Goal: Task Accomplishment & Management: Use online tool/utility

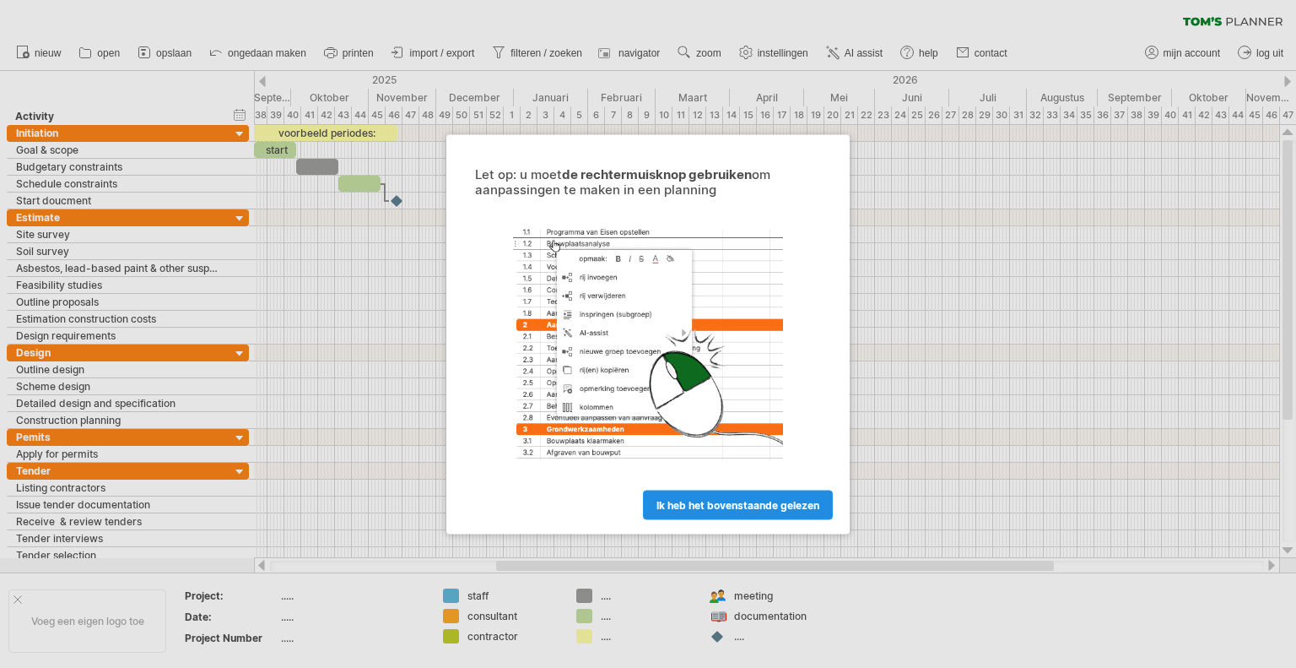
click at [666, 506] on span "ik heb het bovenstaande gelezen" at bounding box center [738, 504] width 163 height 13
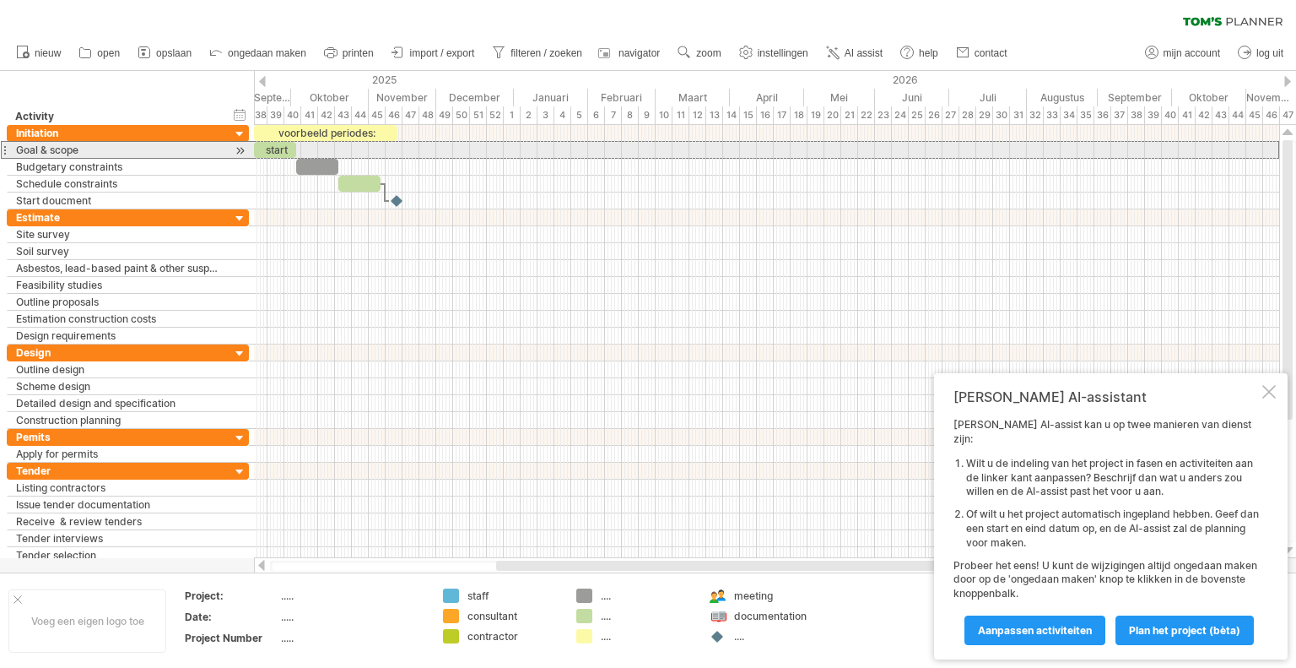
click at [3, 150] on div at bounding box center [4, 150] width 7 height 18
click at [61, 151] on div "Goal & scope" at bounding box center [119, 150] width 206 height 16
click at [94, 149] on input "**********" at bounding box center [119, 150] width 206 height 16
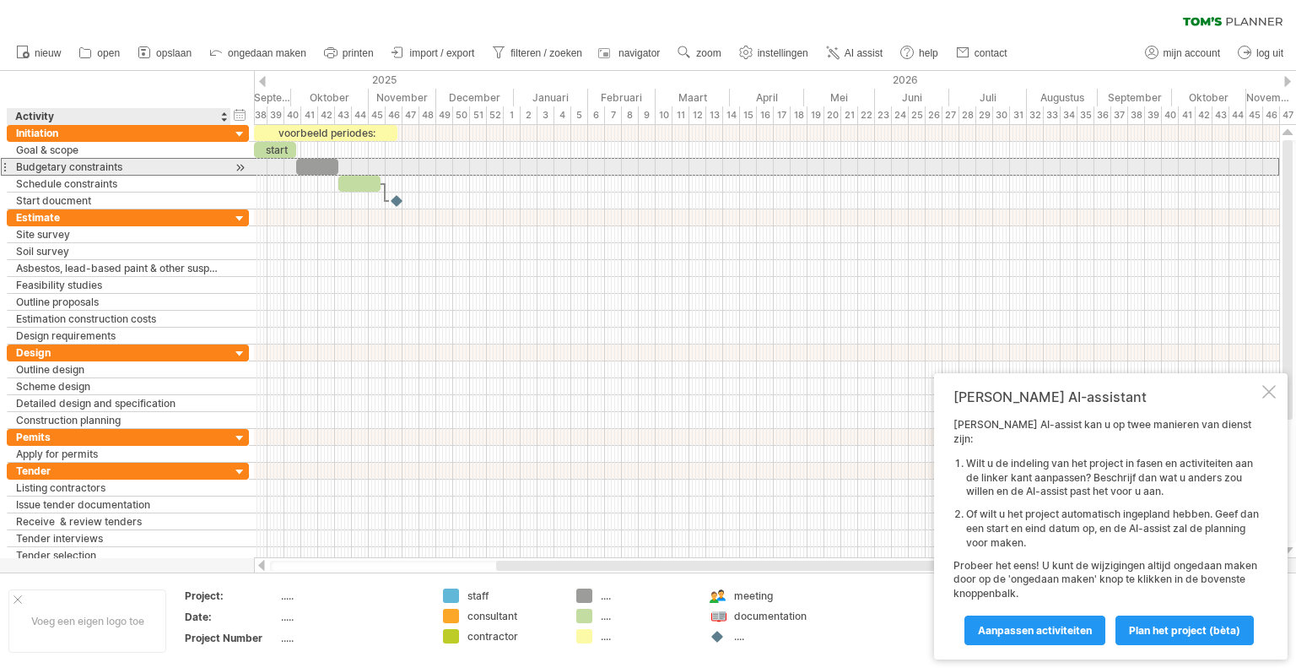
click at [122, 165] on div "Budgetary constraints" at bounding box center [119, 167] width 206 height 16
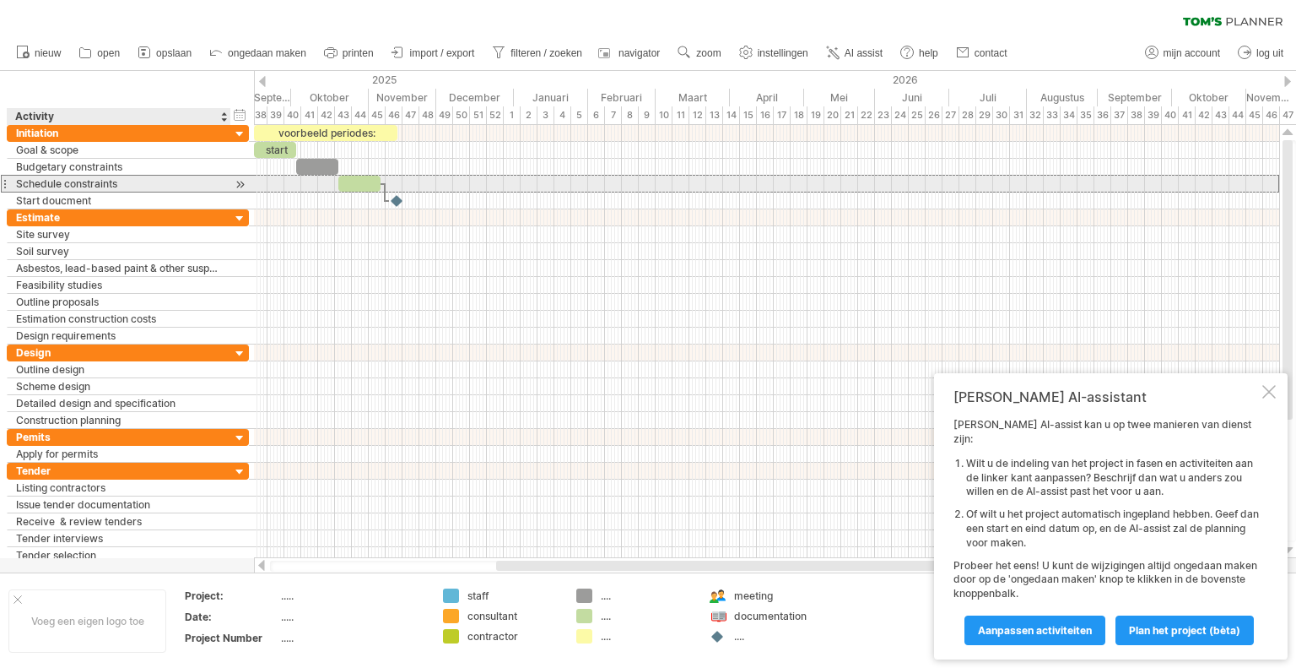
click at [135, 185] on div "Schedule constraints" at bounding box center [119, 184] width 206 height 16
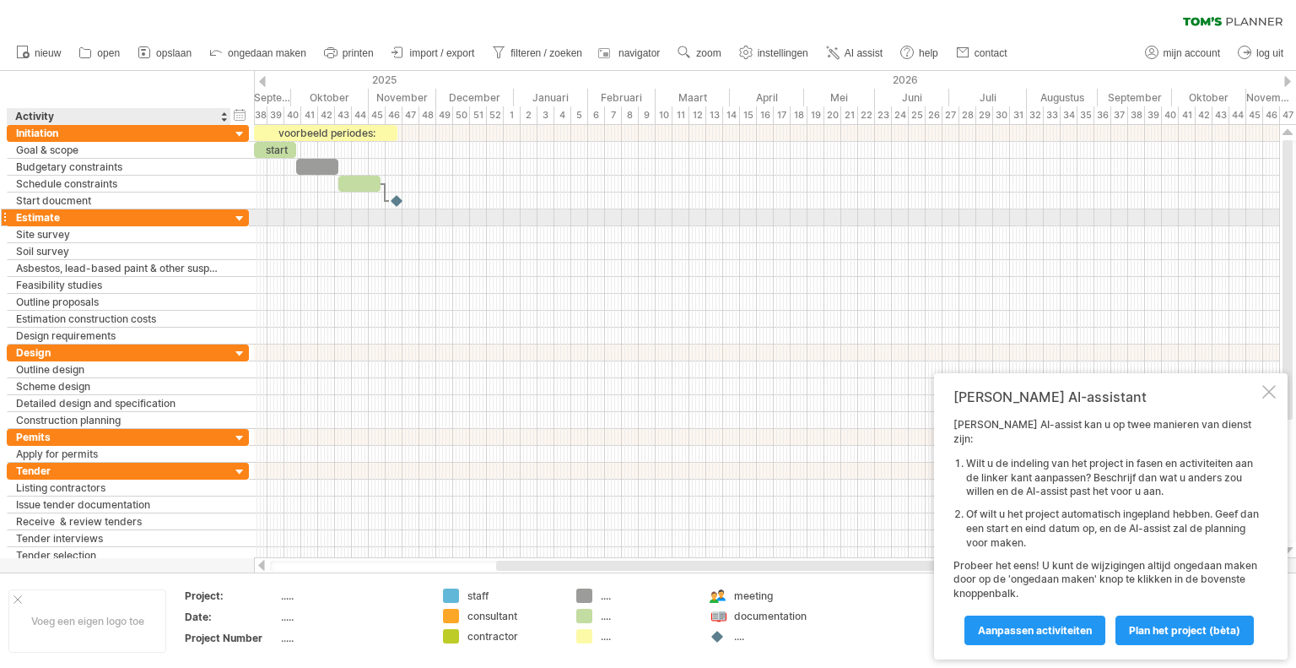
click at [239, 217] on div at bounding box center [240, 219] width 16 height 16
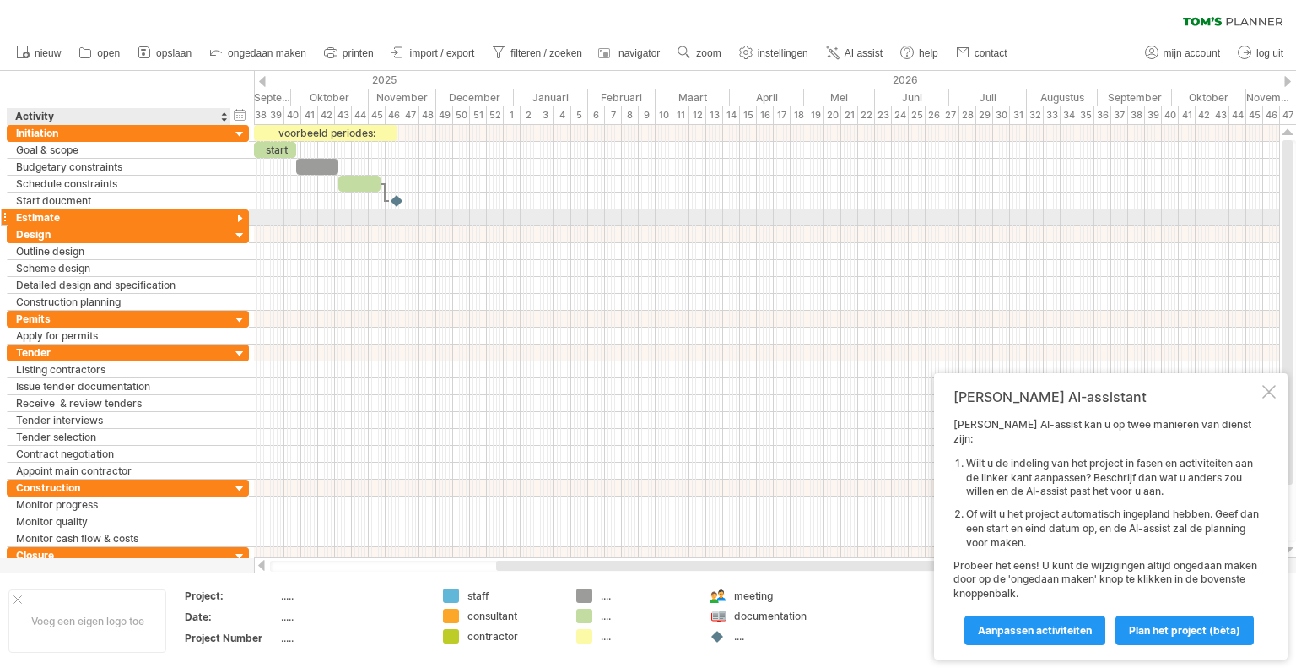
click at [239, 216] on div at bounding box center [240, 219] width 16 height 16
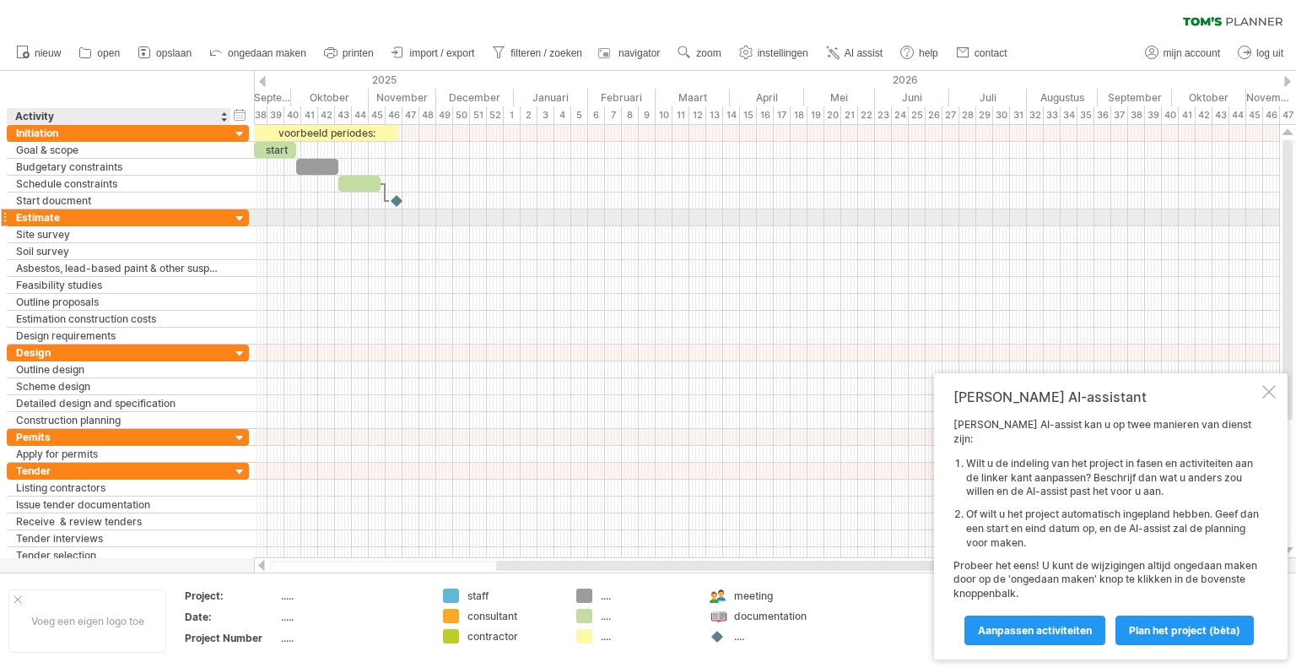
click at [237, 215] on div at bounding box center [240, 219] width 16 height 16
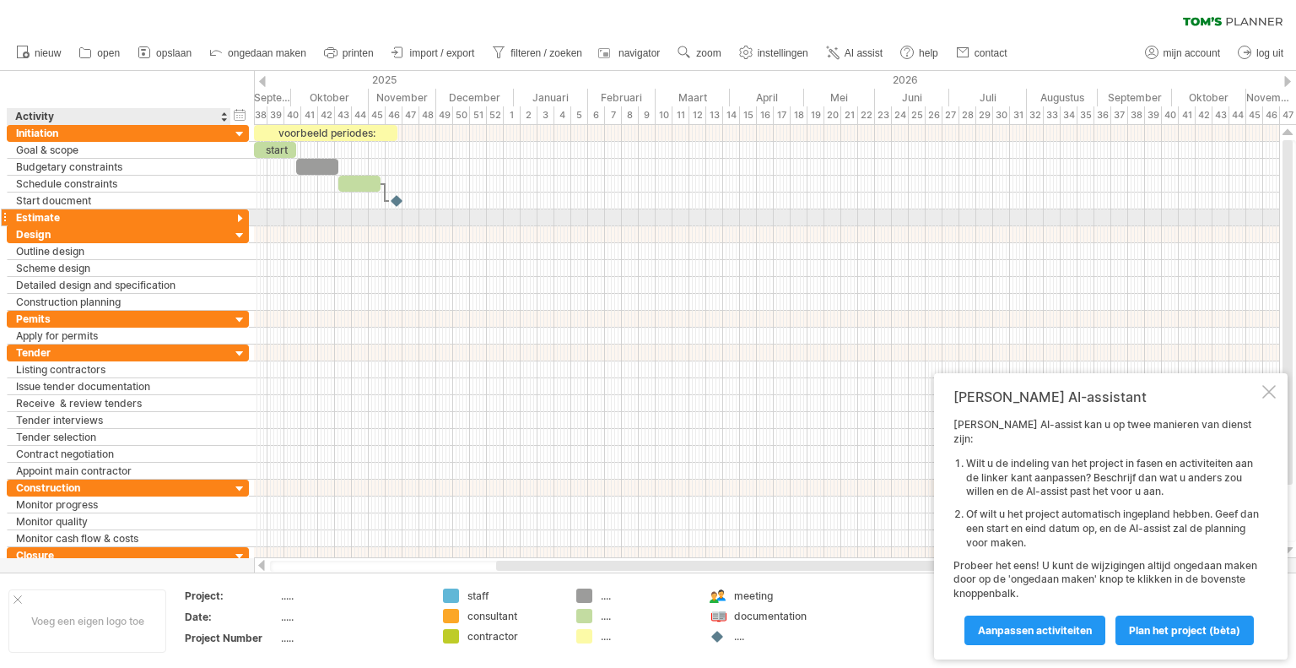
click at [237, 215] on div at bounding box center [240, 219] width 16 height 16
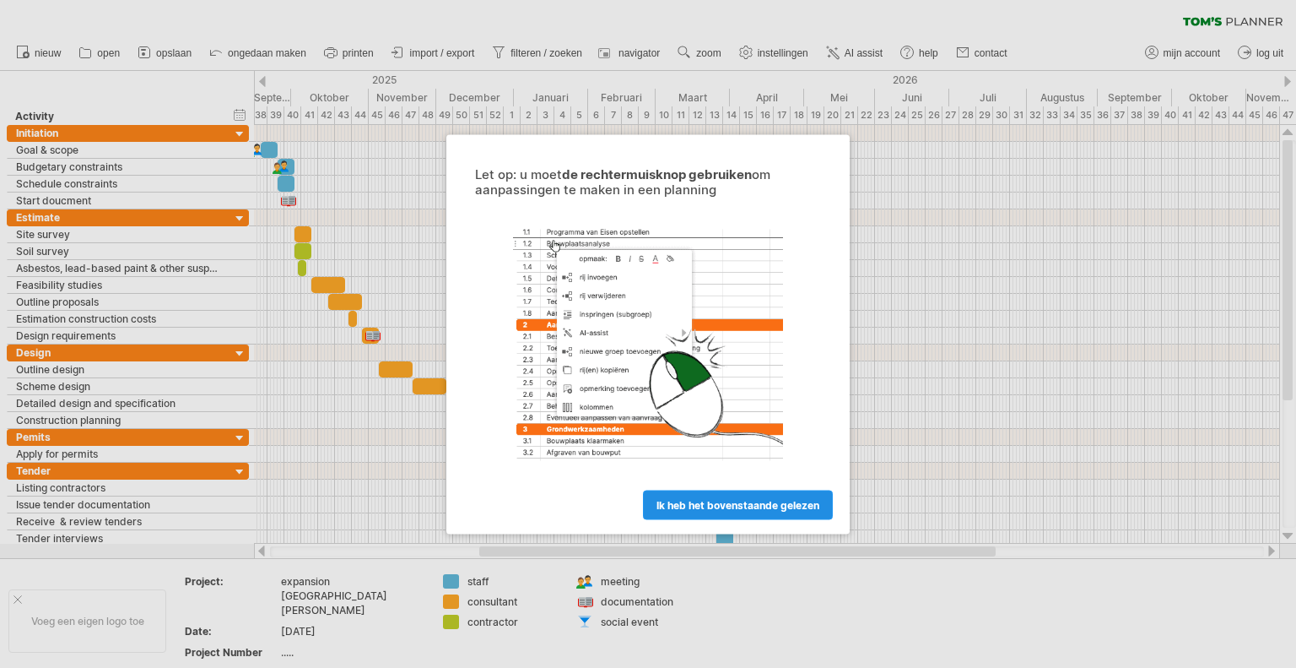
click at [793, 510] on span "ik heb het bovenstaande gelezen" at bounding box center [738, 504] width 163 height 13
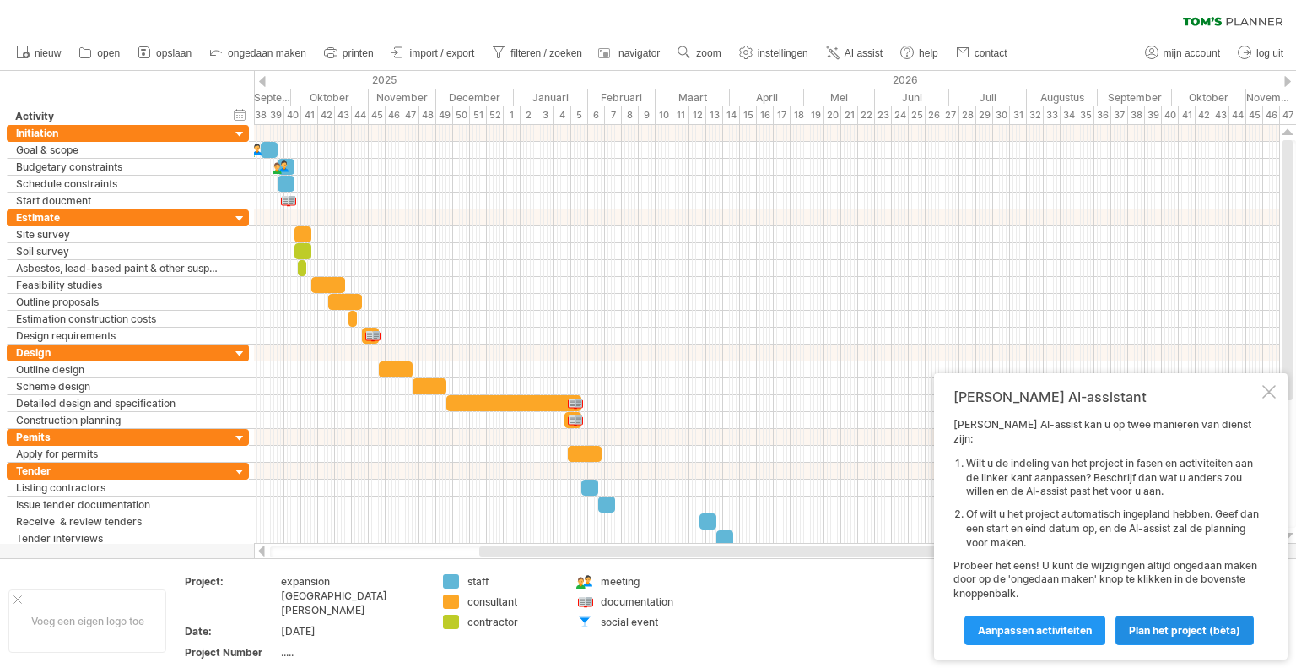
click at [1169, 638] on link "Plan het project (bèta)" at bounding box center [1185, 630] width 138 height 30
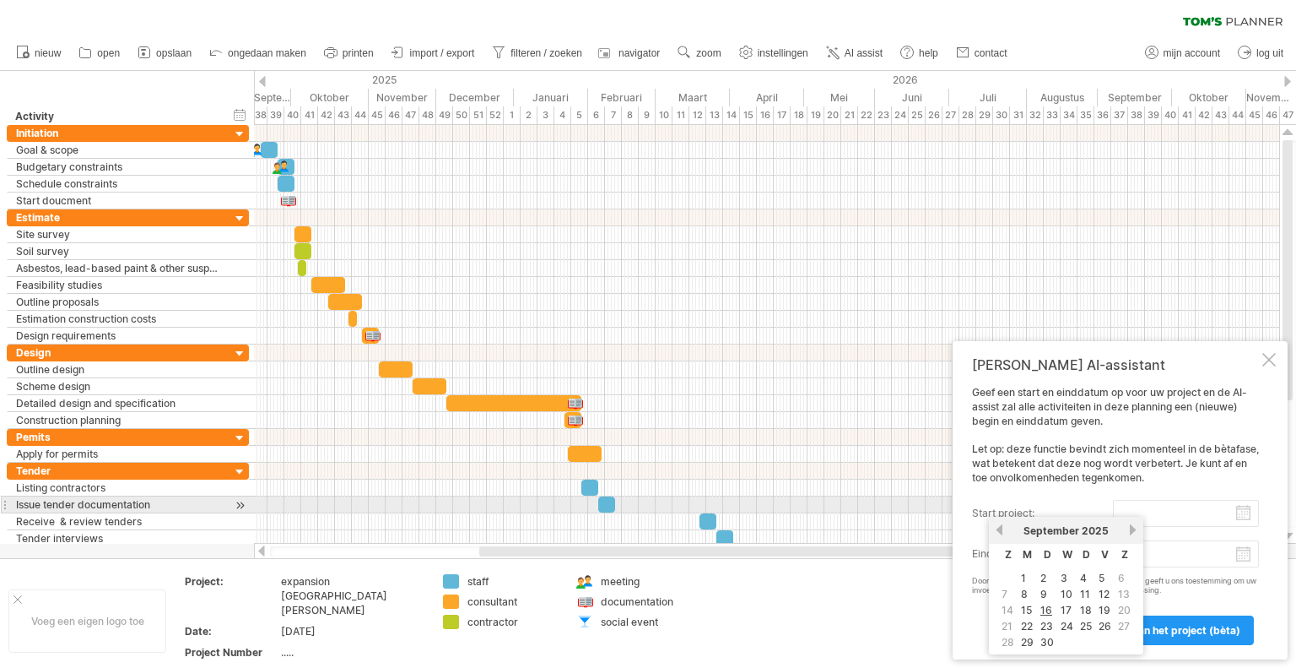
click at [1242, 506] on input "start project:" at bounding box center [1186, 513] width 146 height 27
click at [1047, 607] on link "16" at bounding box center [1046, 610] width 15 height 16
type input "********"
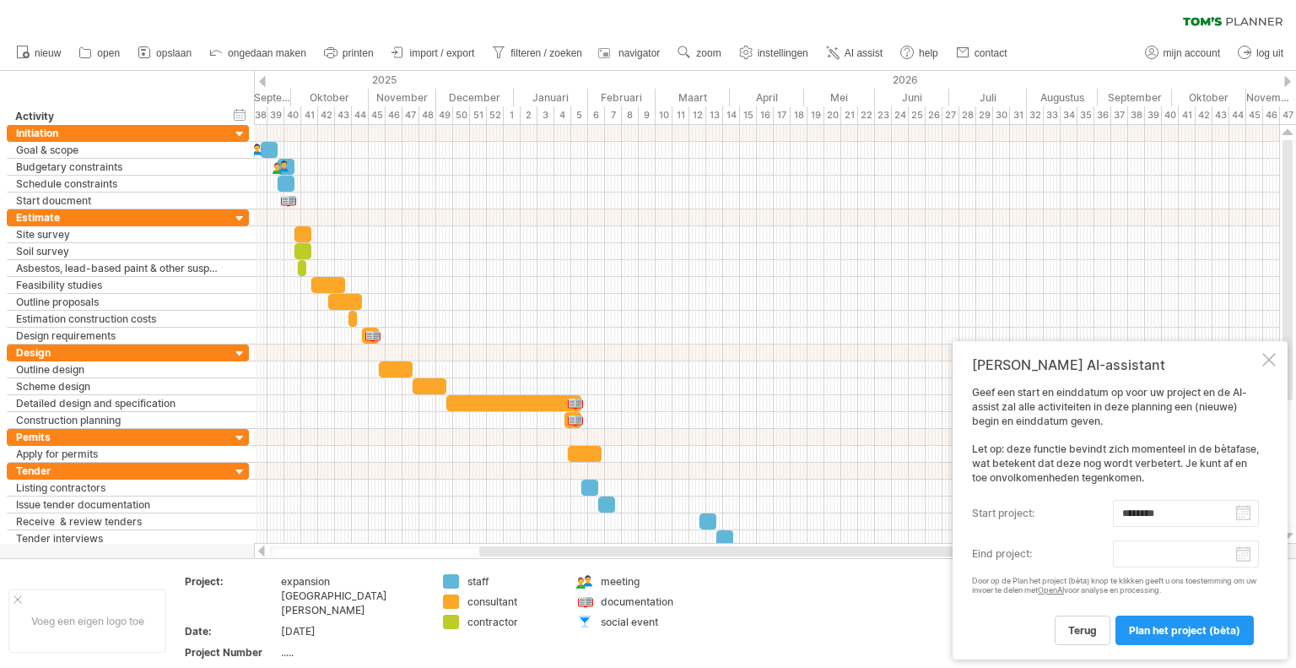
click at [1248, 550] on body "vooruitgang(100%) Probeert verbinding te maken met plan.tomsplanner.nl Opnieuw …" at bounding box center [648, 335] width 1296 height 671
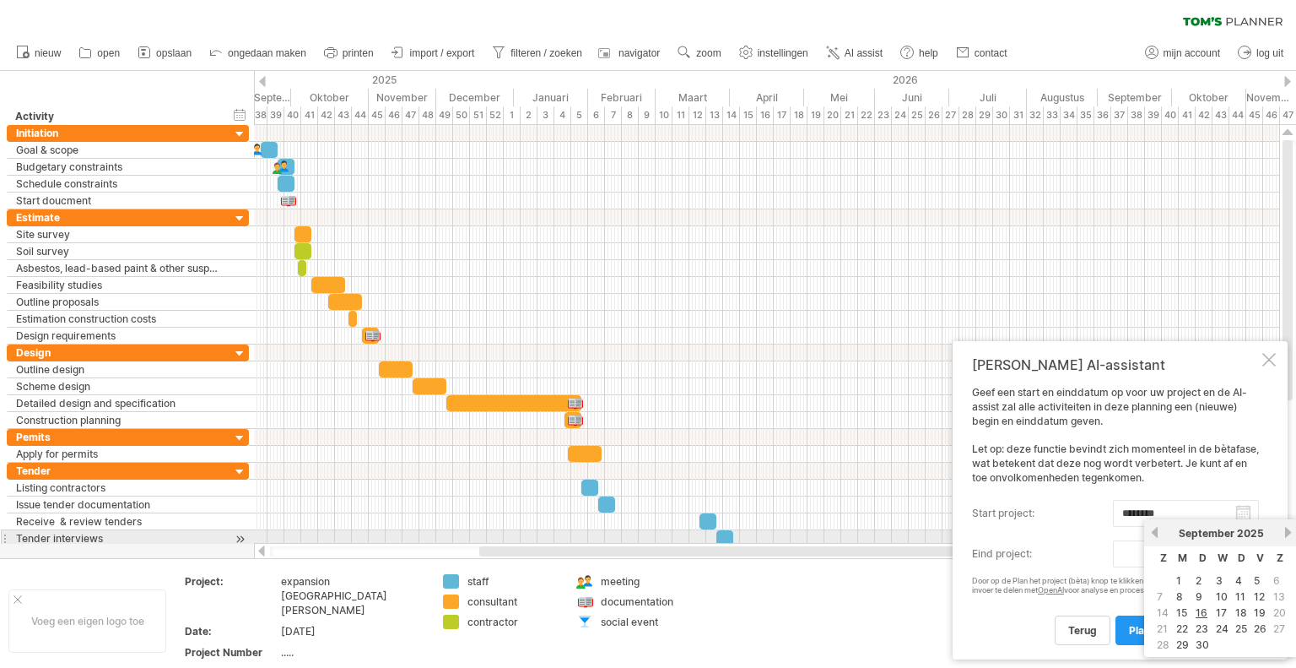
click at [1287, 531] on link "volgende" at bounding box center [1288, 532] width 13 height 13
click at [1284, 536] on link "volgende" at bounding box center [1288, 532] width 13 height 13
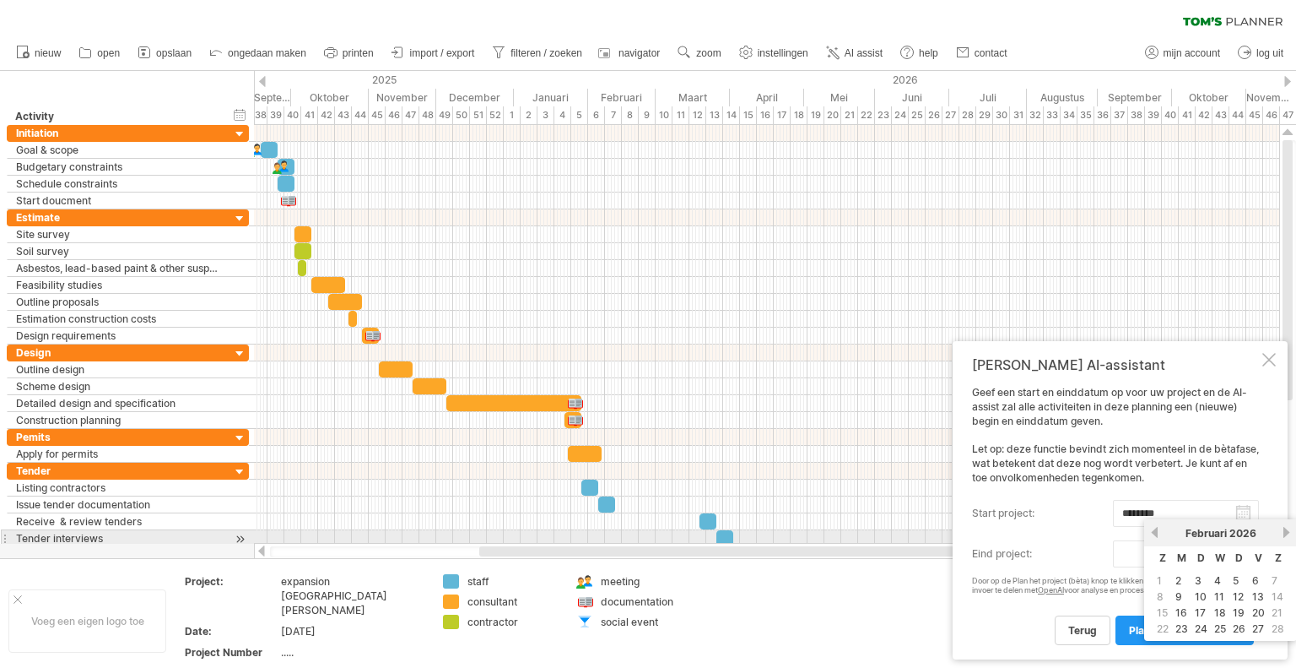
click at [1284, 536] on link "volgende" at bounding box center [1286, 532] width 13 height 13
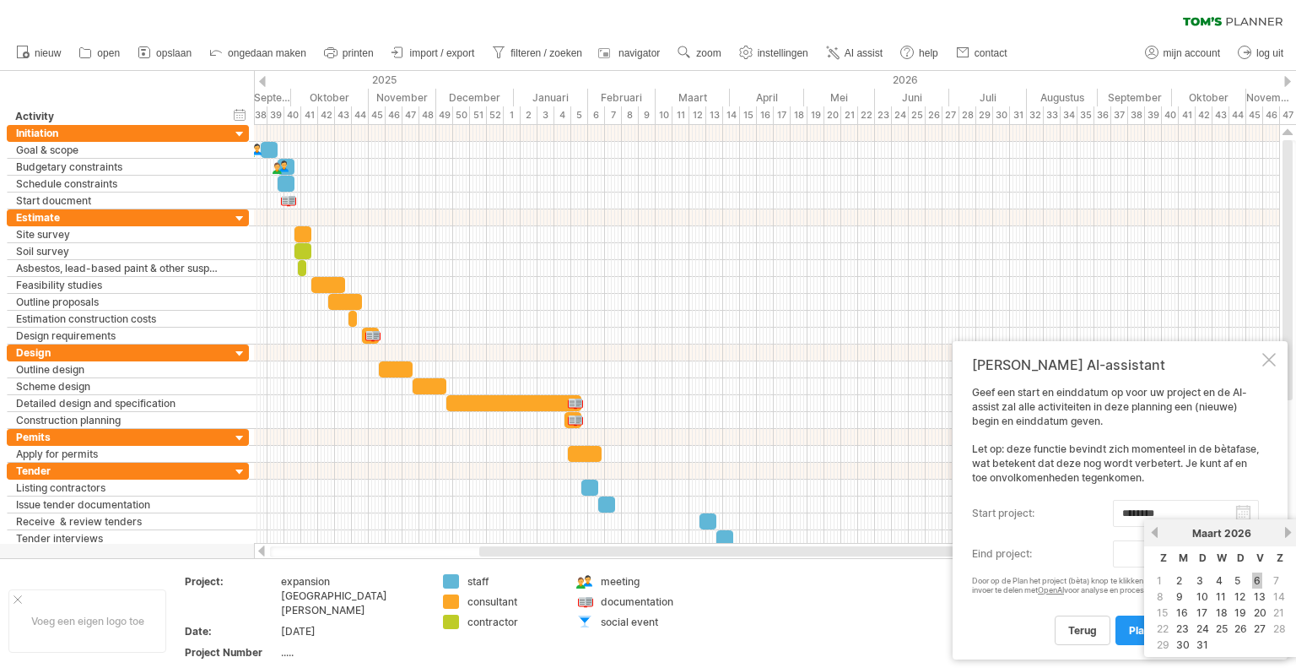
click at [1255, 578] on link "6" at bounding box center [1258, 580] width 10 height 16
type input "********"
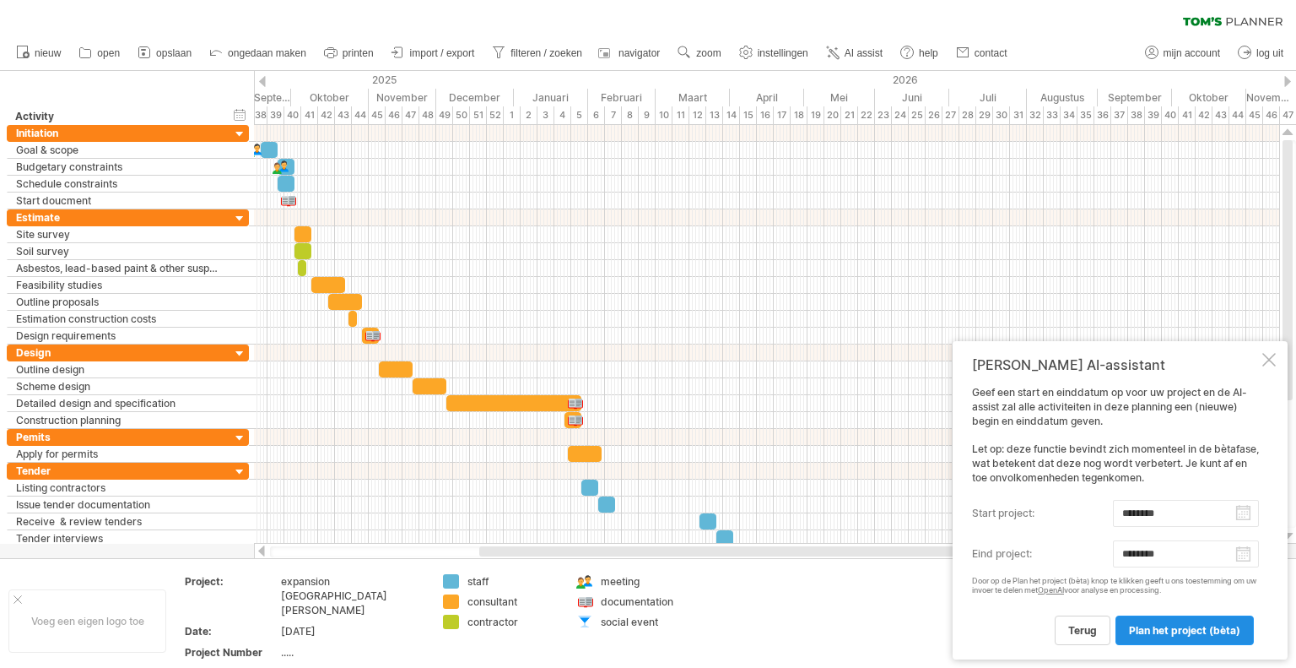
click at [1150, 626] on span "Plan het project (bèta)" at bounding box center [1184, 630] width 111 height 13
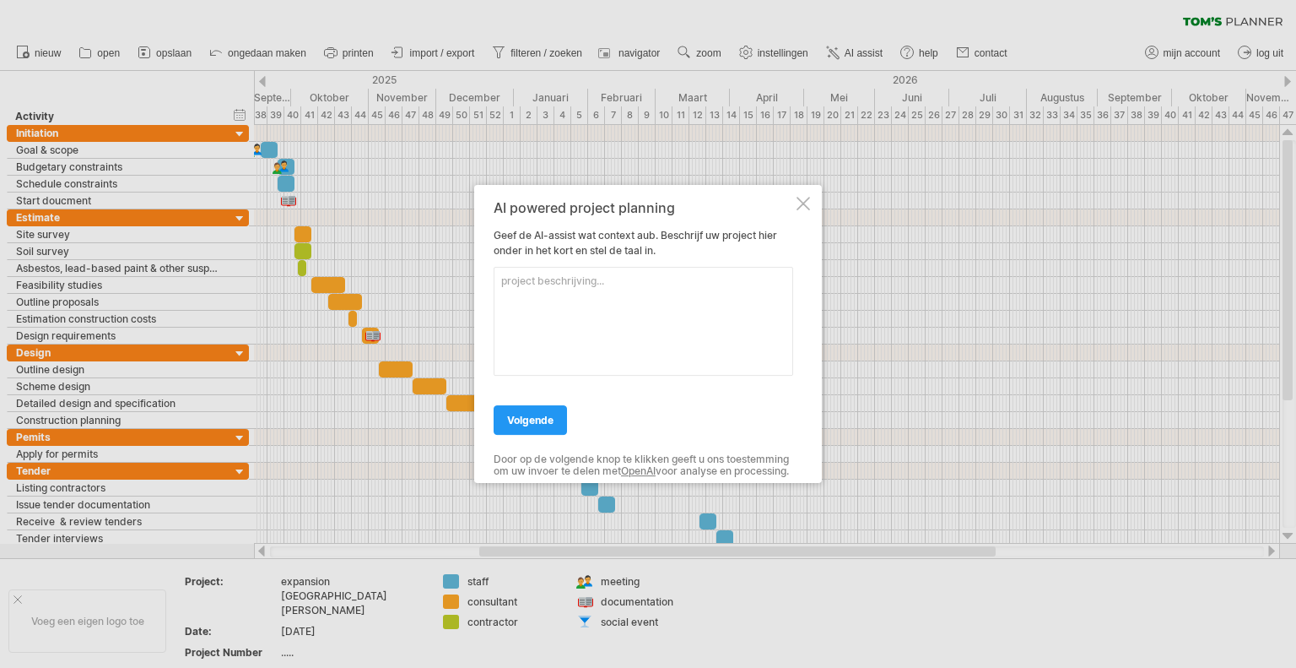
click at [576, 298] on textarea at bounding box center [644, 321] width 300 height 109
type textarea "E"
type textarea "O"
click at [775, 278] on textarea "Engineering, Productie, Installatie & Commissioning van Data Center" at bounding box center [644, 321] width 300 height 109
click at [603, 287] on textarea "Engineering, Productie, Installatie & Commissioning van Modular Data Center" at bounding box center [644, 321] width 300 height 109
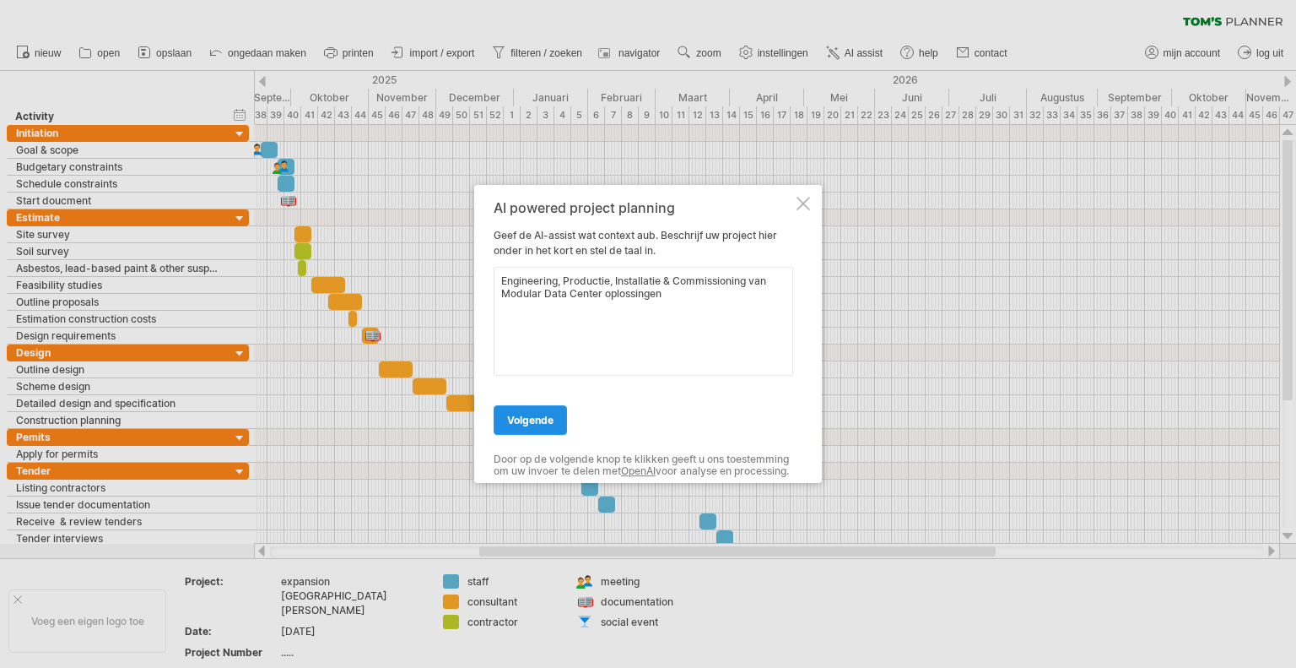
type textarea "Engineering, Productie, Installatie & Commissioning van Modular Data Center opl…"
click at [529, 414] on span "volgende" at bounding box center [530, 420] width 46 height 13
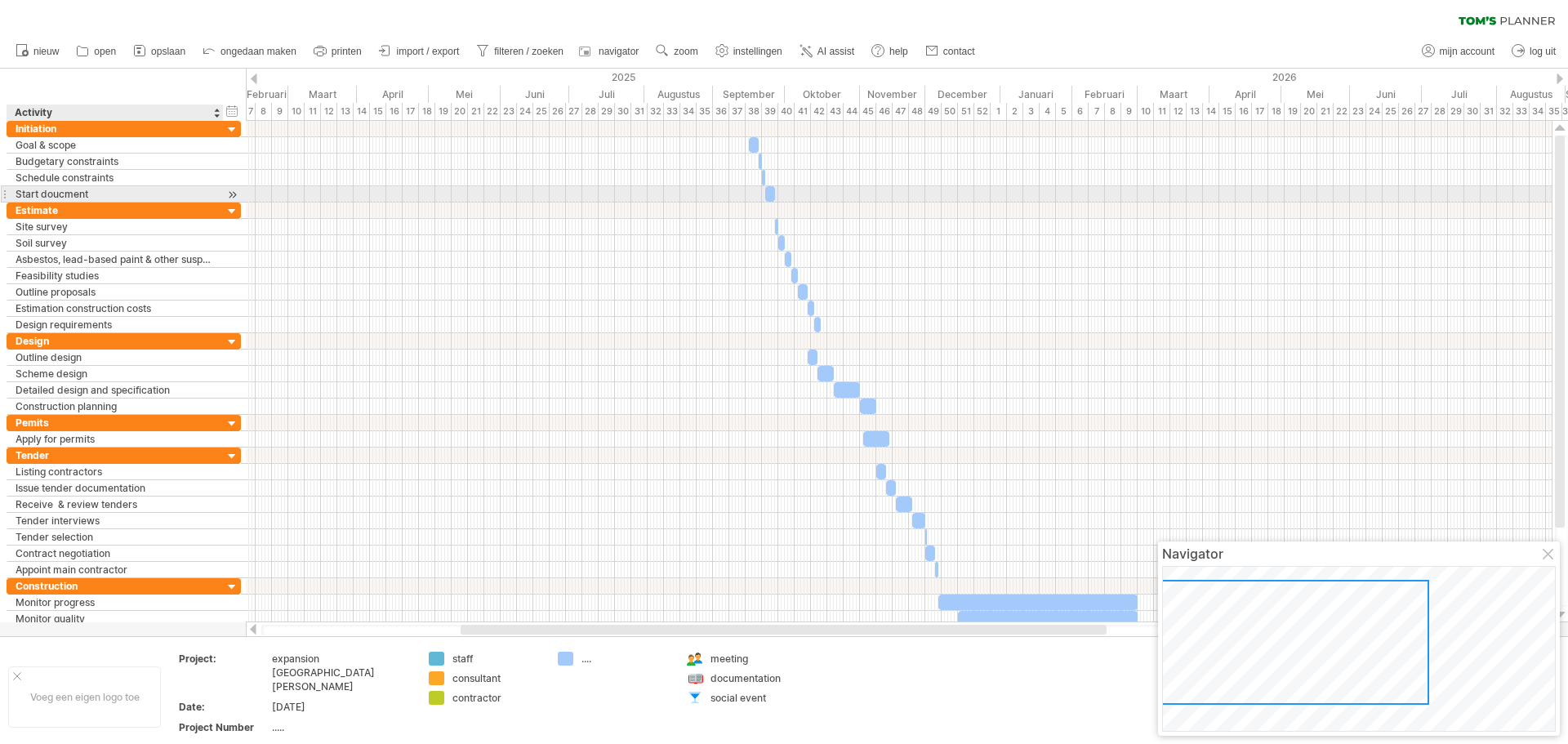
click at [233, 193] on div at bounding box center [232, 194] width 15 height 17
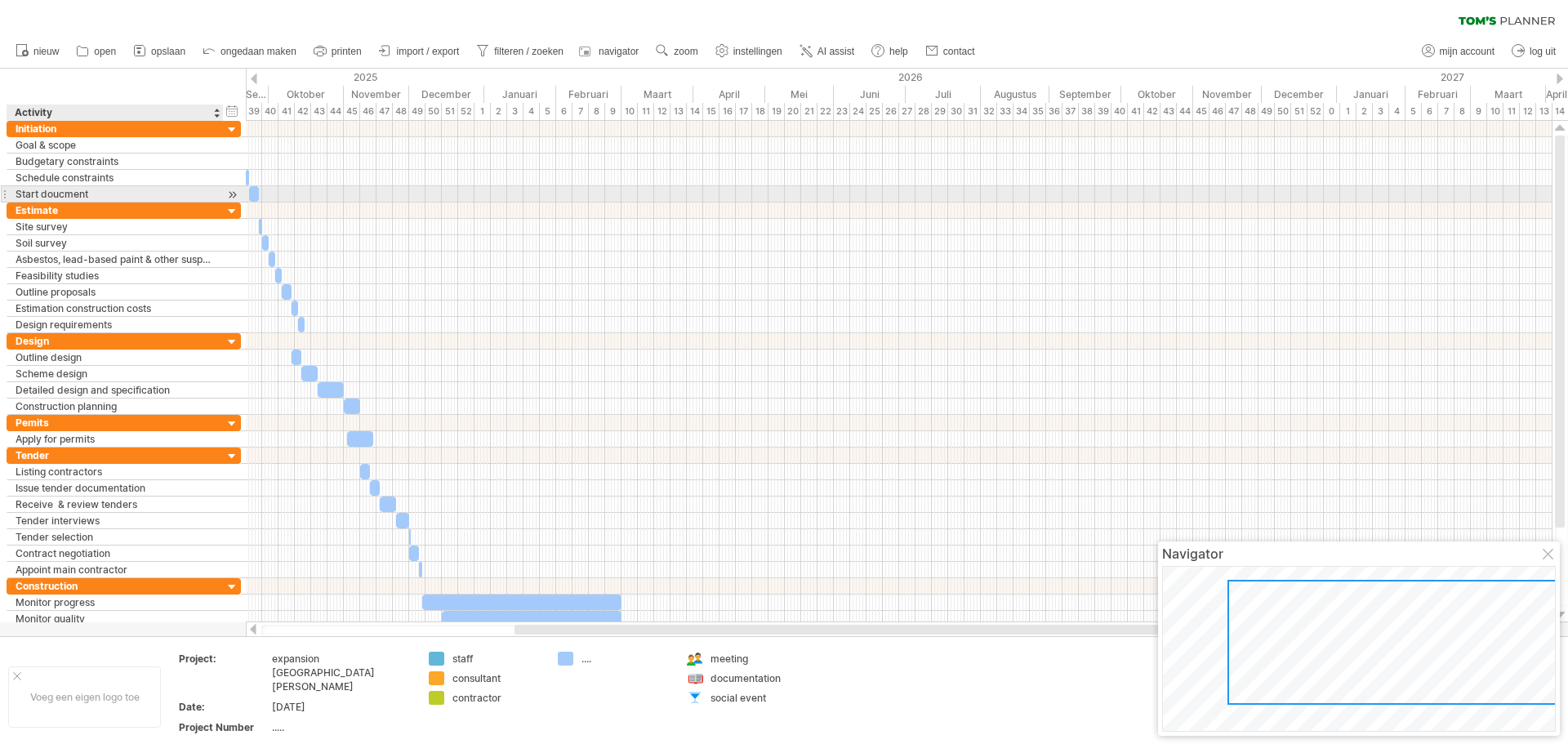
click at [233, 193] on div at bounding box center [232, 194] width 15 height 17
click at [227, 228] on div at bounding box center [232, 227] width 15 height 17
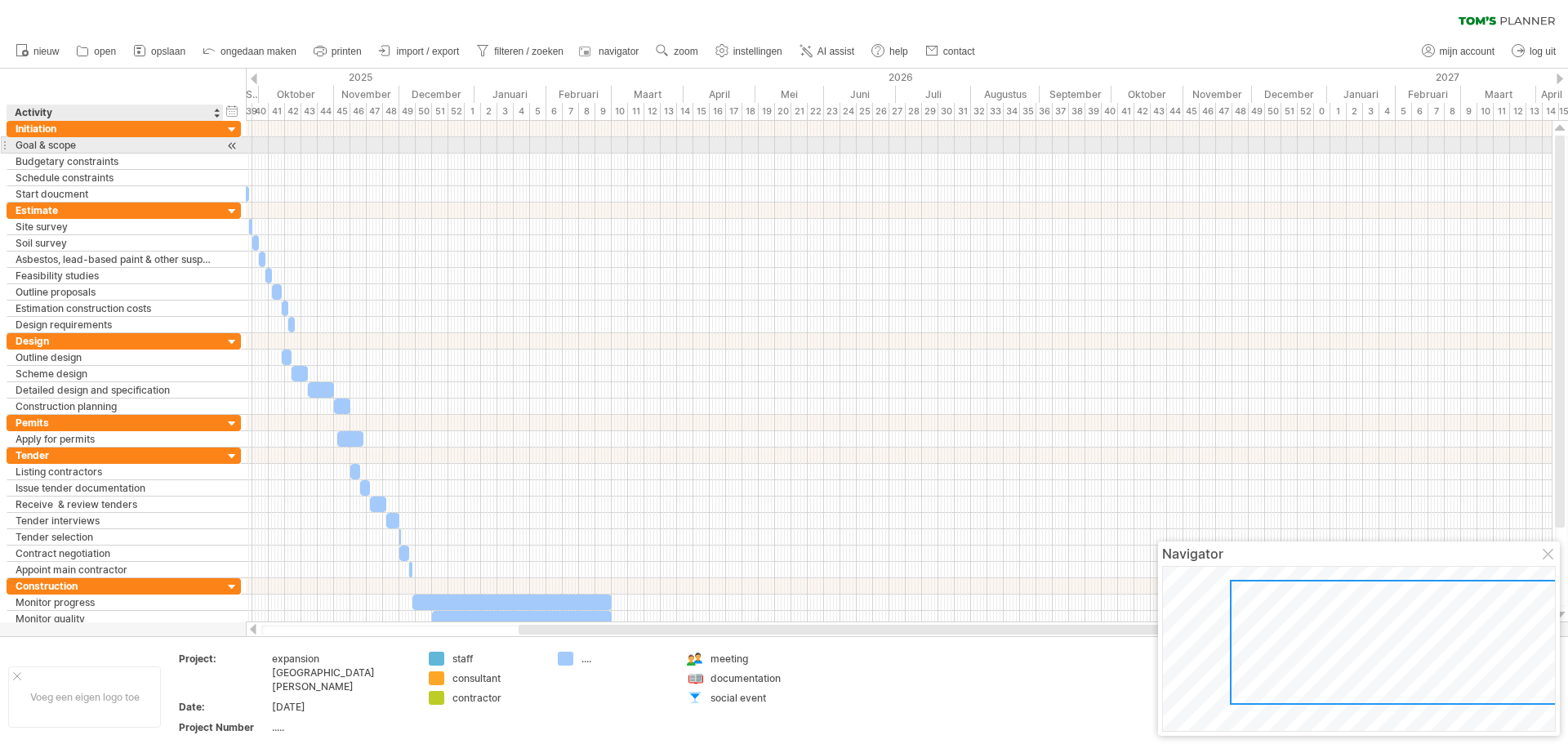
click at [232, 143] on div at bounding box center [232, 146] width 15 height 17
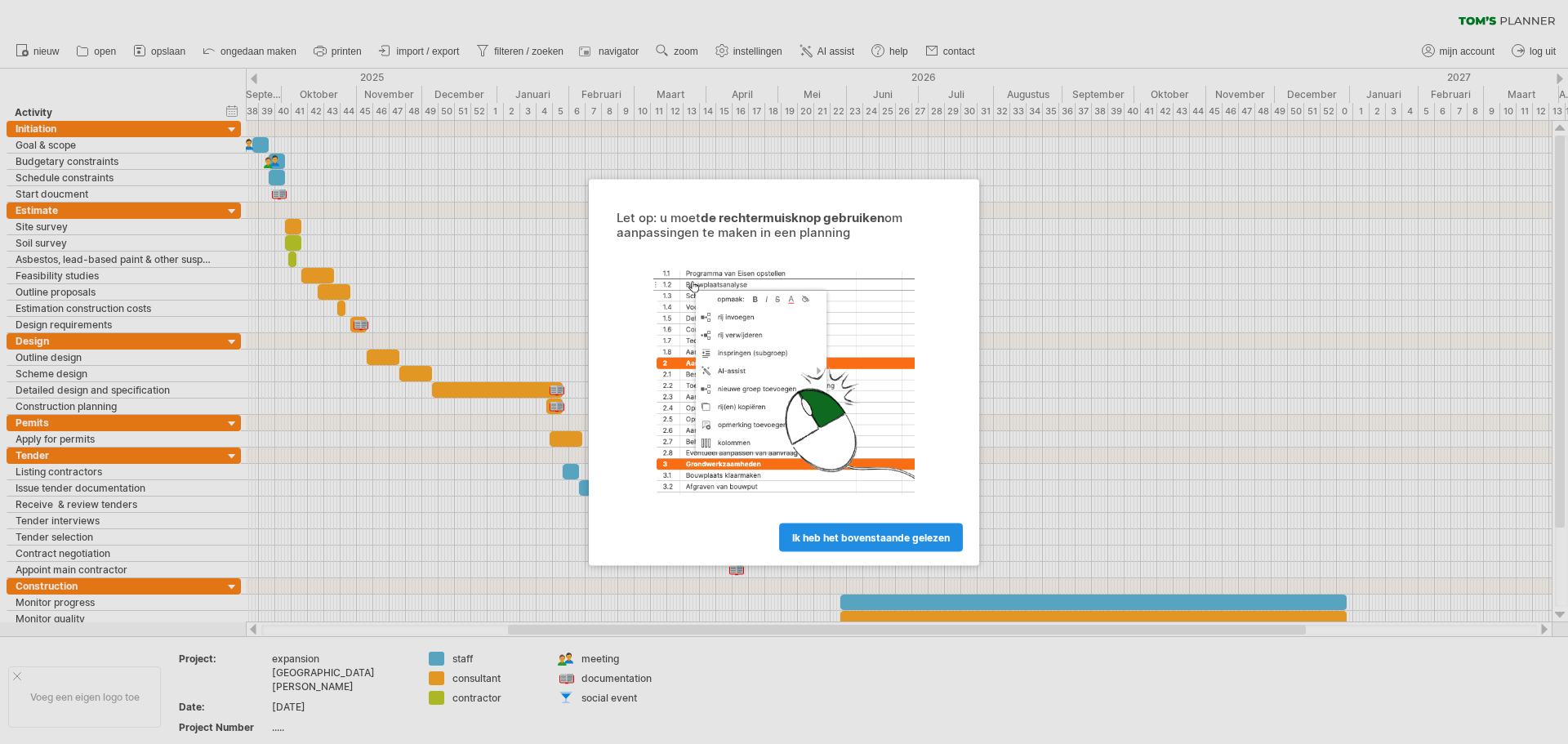
click at [926, 523] on link "ik heb het bovenstaande gelezen" at bounding box center [871, 537] width 184 height 29
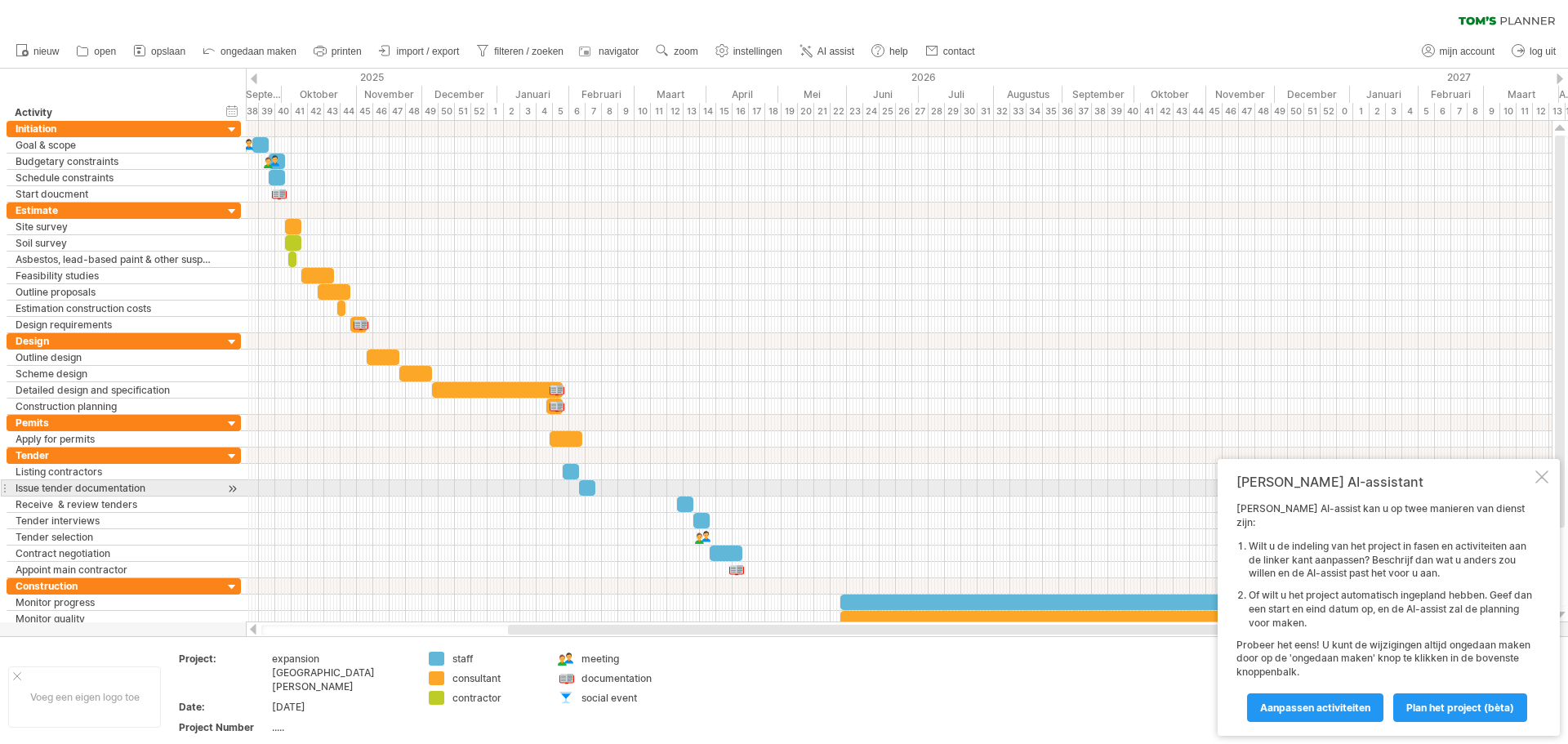
click at [1540, 484] on div at bounding box center [1542, 477] width 14 height 14
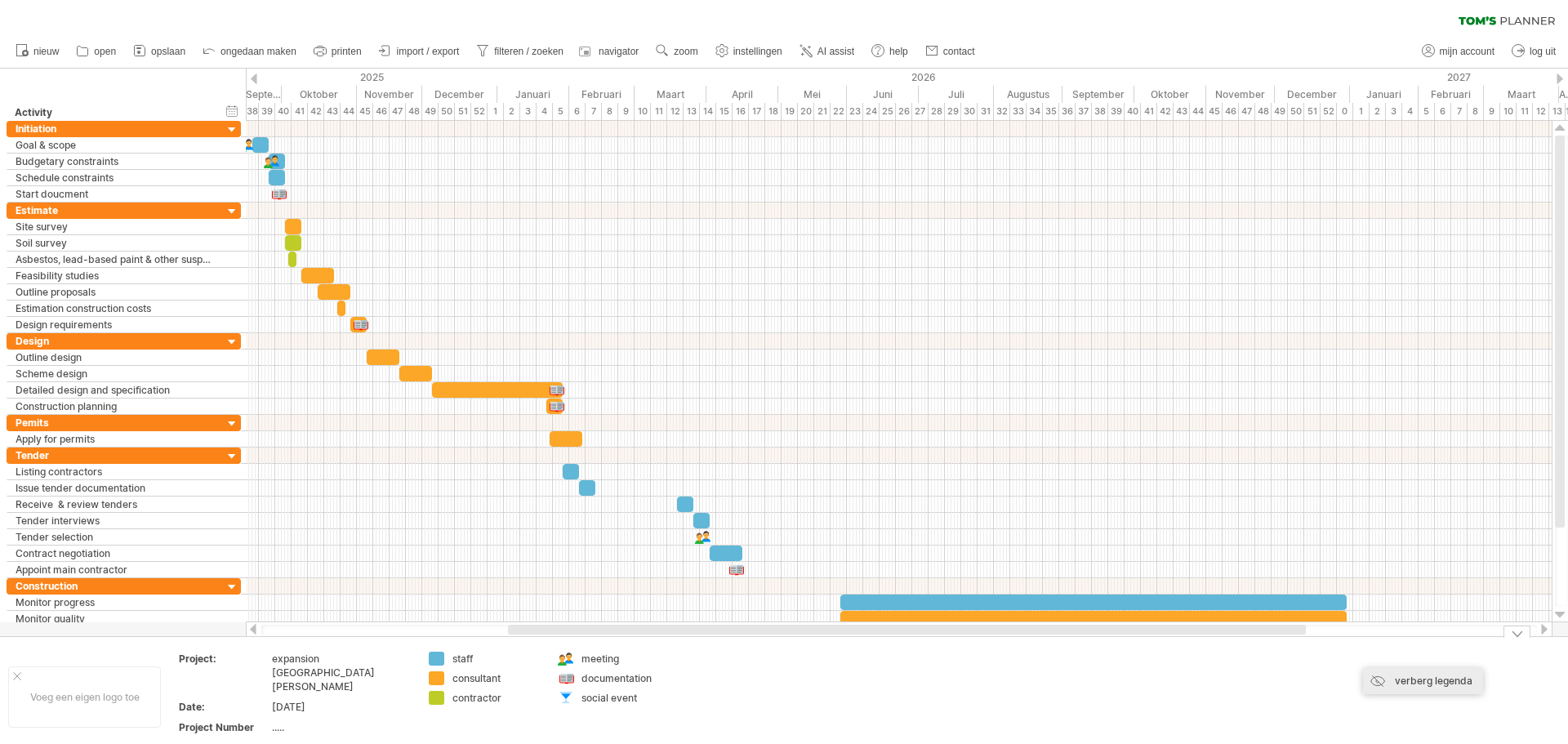
click at [1406, 682] on div "verberg legenda" at bounding box center [1423, 680] width 120 height 26
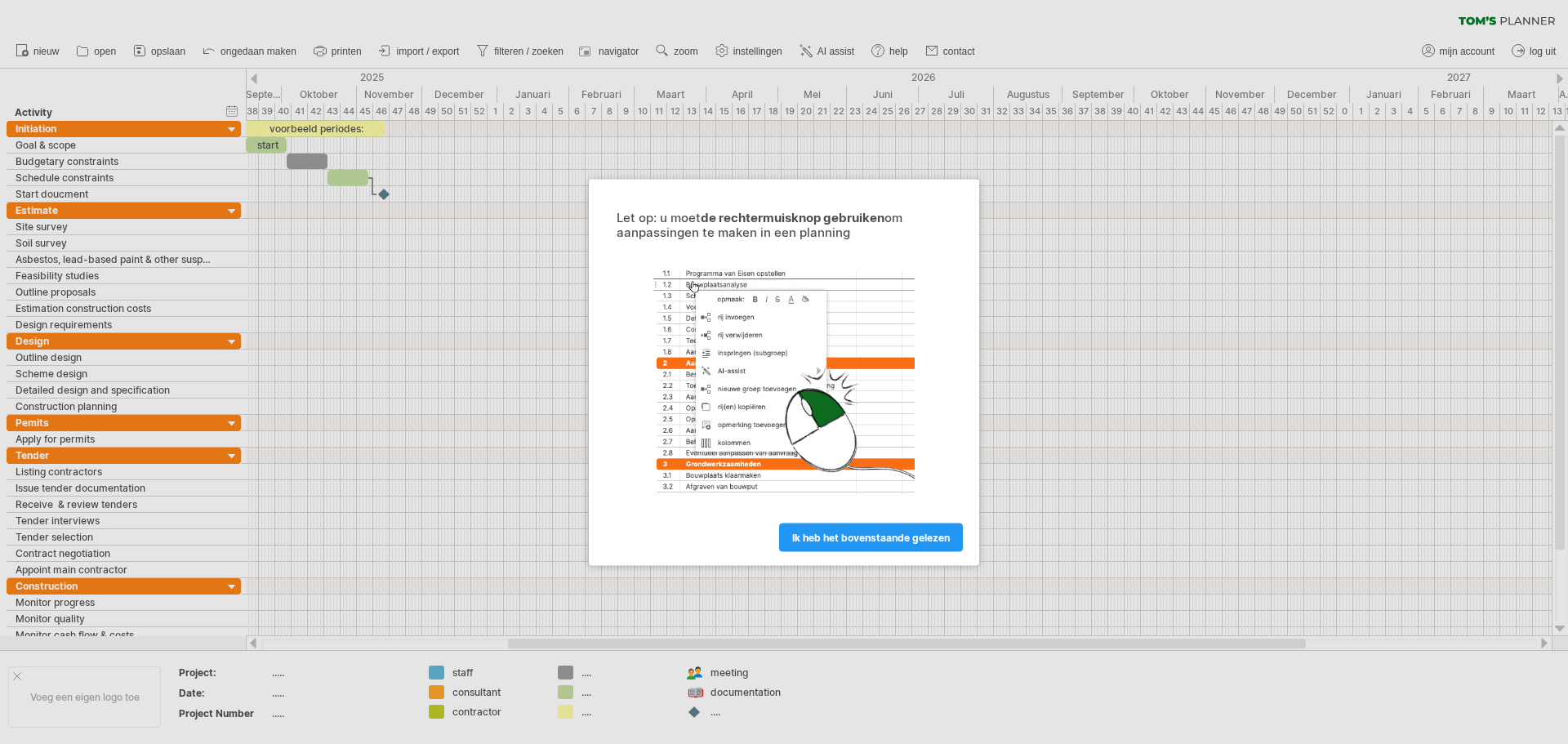
click at [67, 694] on div at bounding box center [784, 372] width 1568 height 744
click at [18, 672] on div at bounding box center [784, 372] width 1568 height 744
click at [830, 529] on link "ik heb het bovenstaande gelezen" at bounding box center [871, 537] width 184 height 29
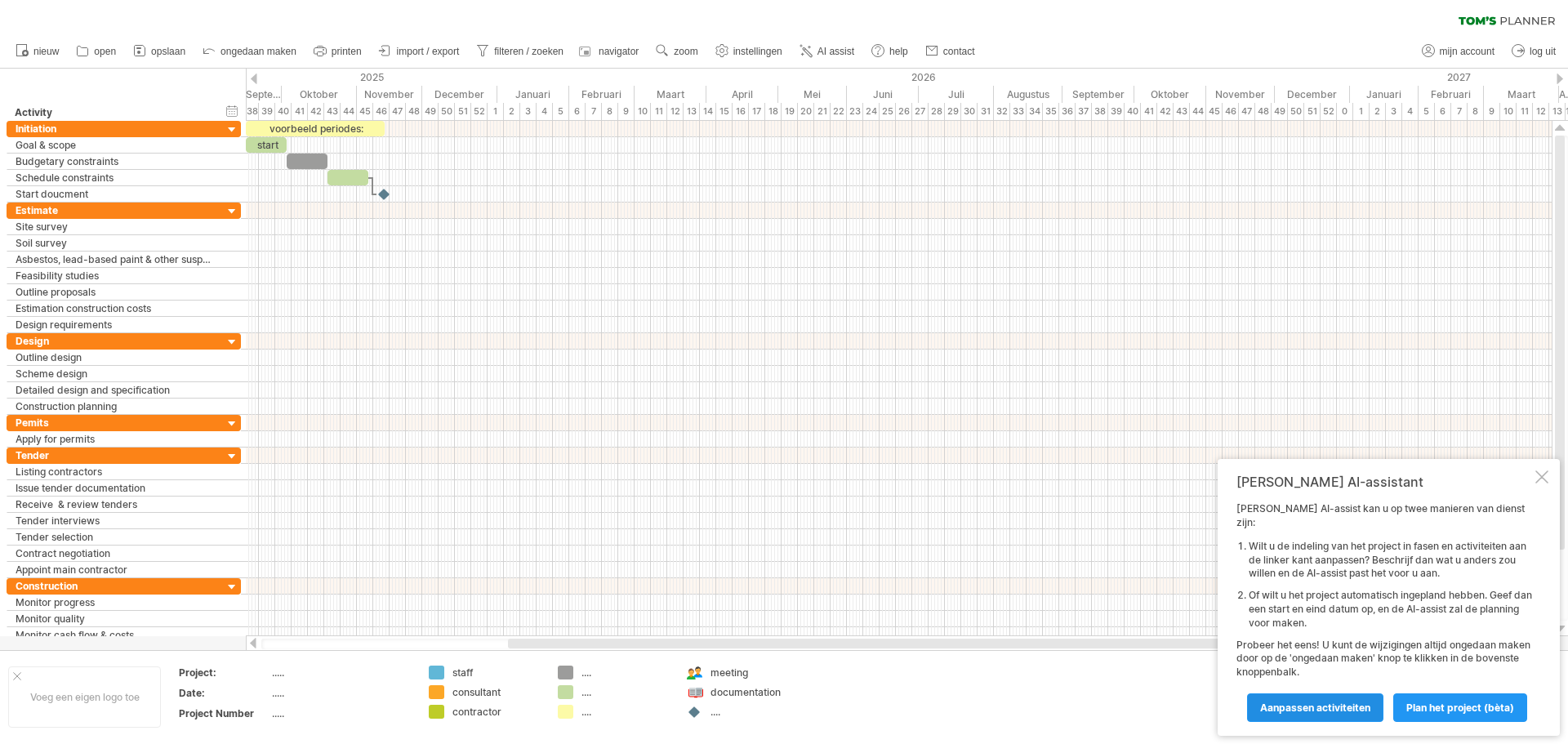
click at [1346, 704] on span "Aanpassen activiteiten" at bounding box center [1315, 707] width 110 height 13
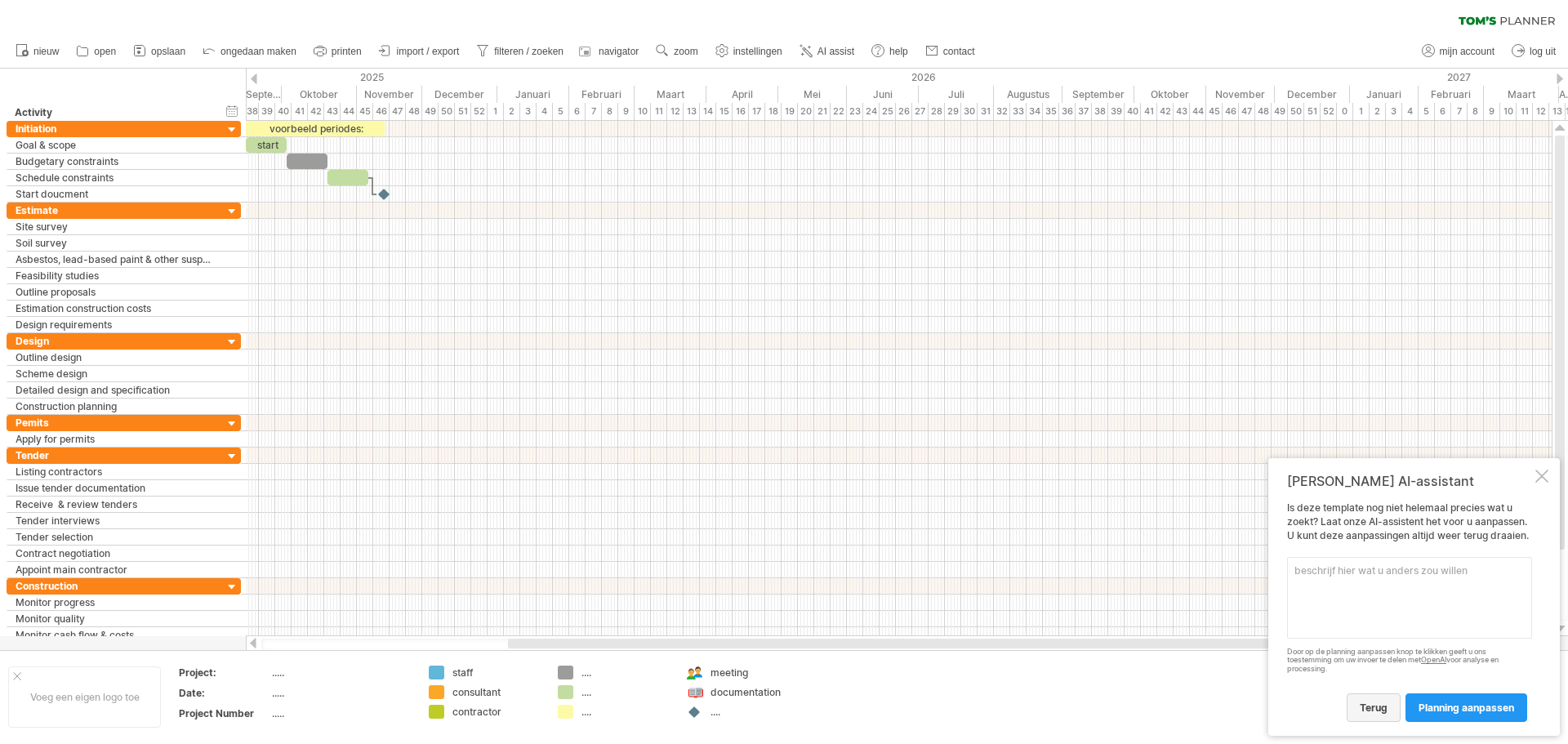
click at [1352, 704] on link "terug" at bounding box center [1374, 708] width 54 height 29
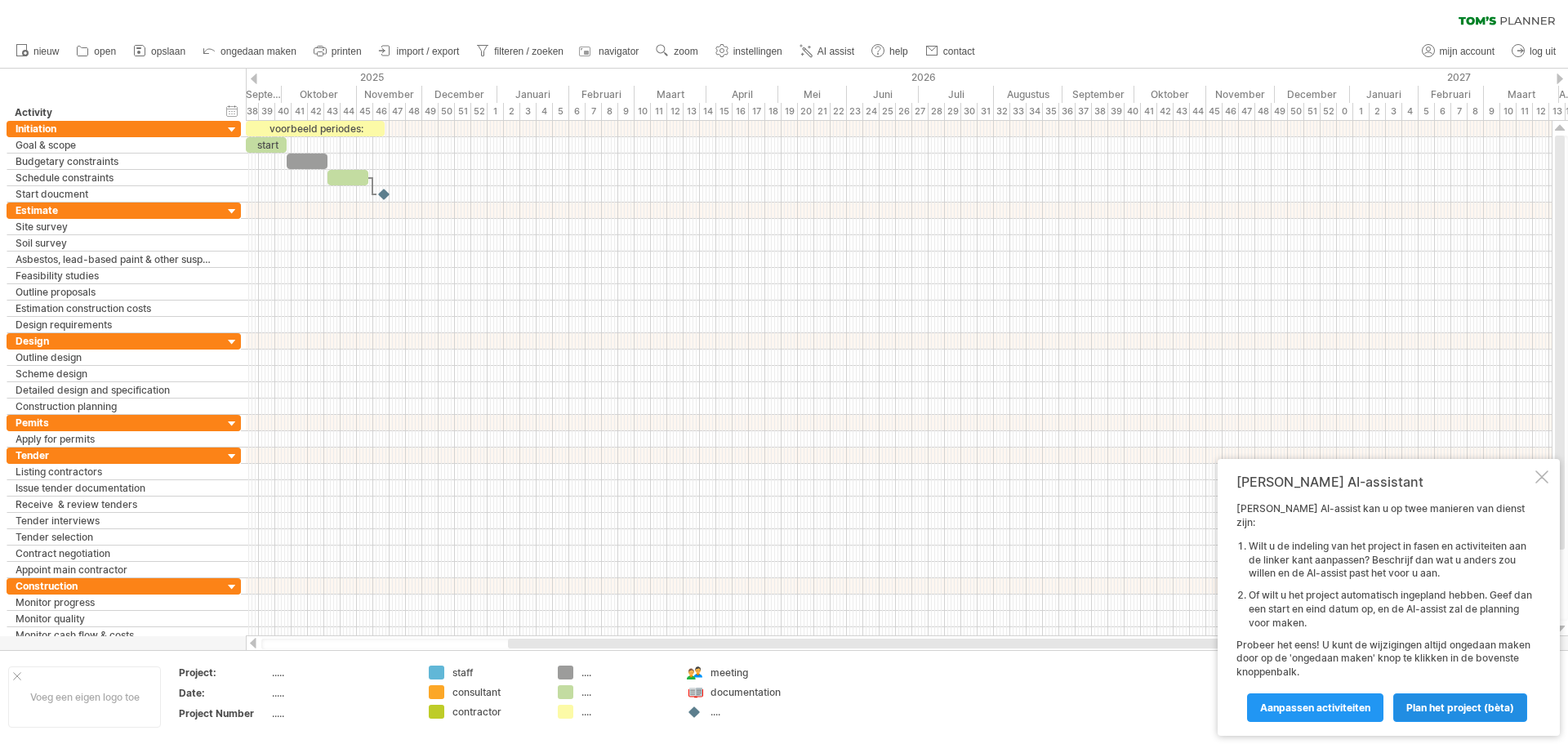
click at [1437, 708] on span "Plan het project (bèta)" at bounding box center [1459, 707] width 107 height 13
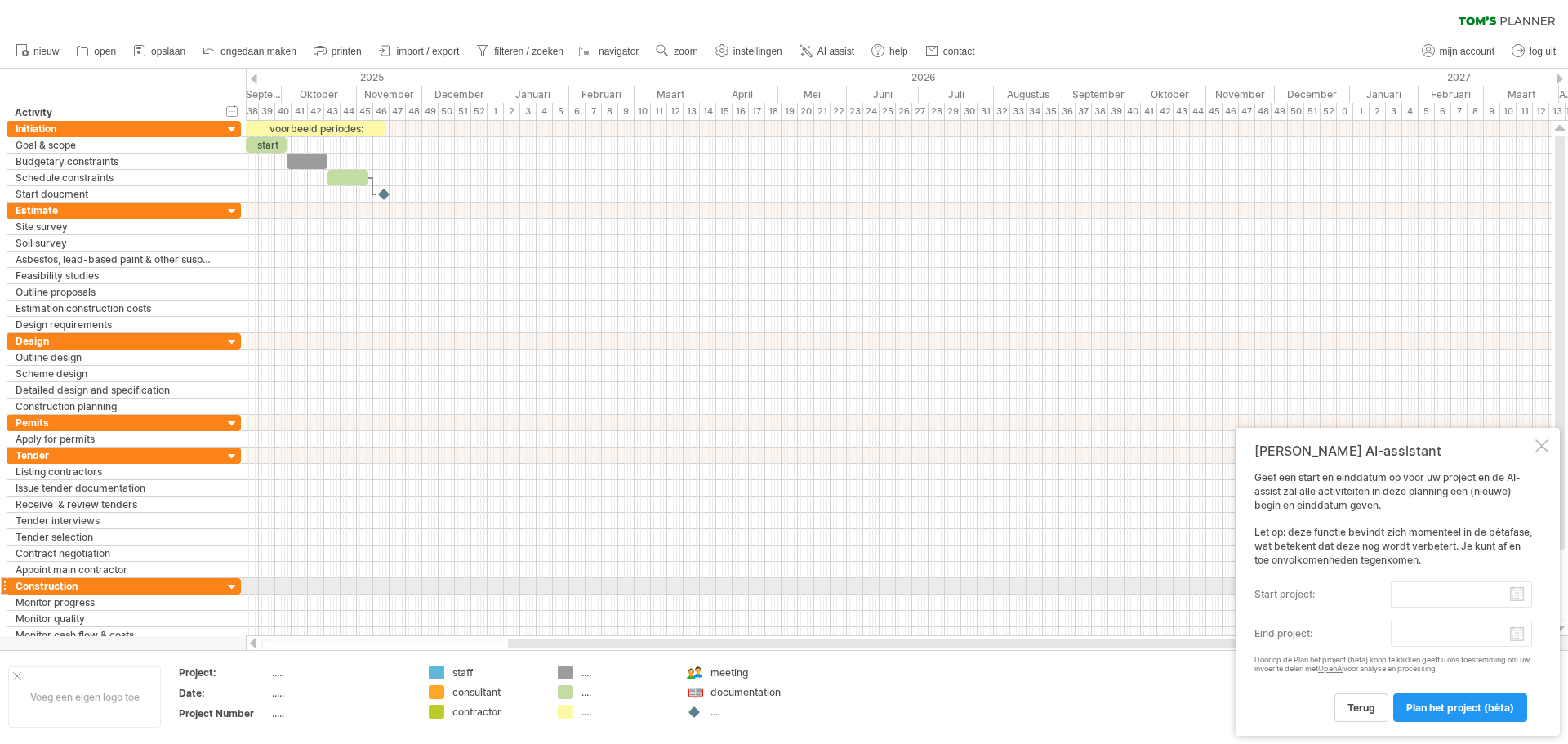
click at [1516, 592] on input "start project:" at bounding box center [1461, 594] width 141 height 26
click at [1303, 651] on link "1" at bounding box center [1304, 657] width 8 height 15
type input "********"
click at [1517, 637] on body "vooruitgang(100%) Probeert verbinding te maken met plan.tomsplanner.nl Opnieuw …" at bounding box center [784, 373] width 1568 height 747
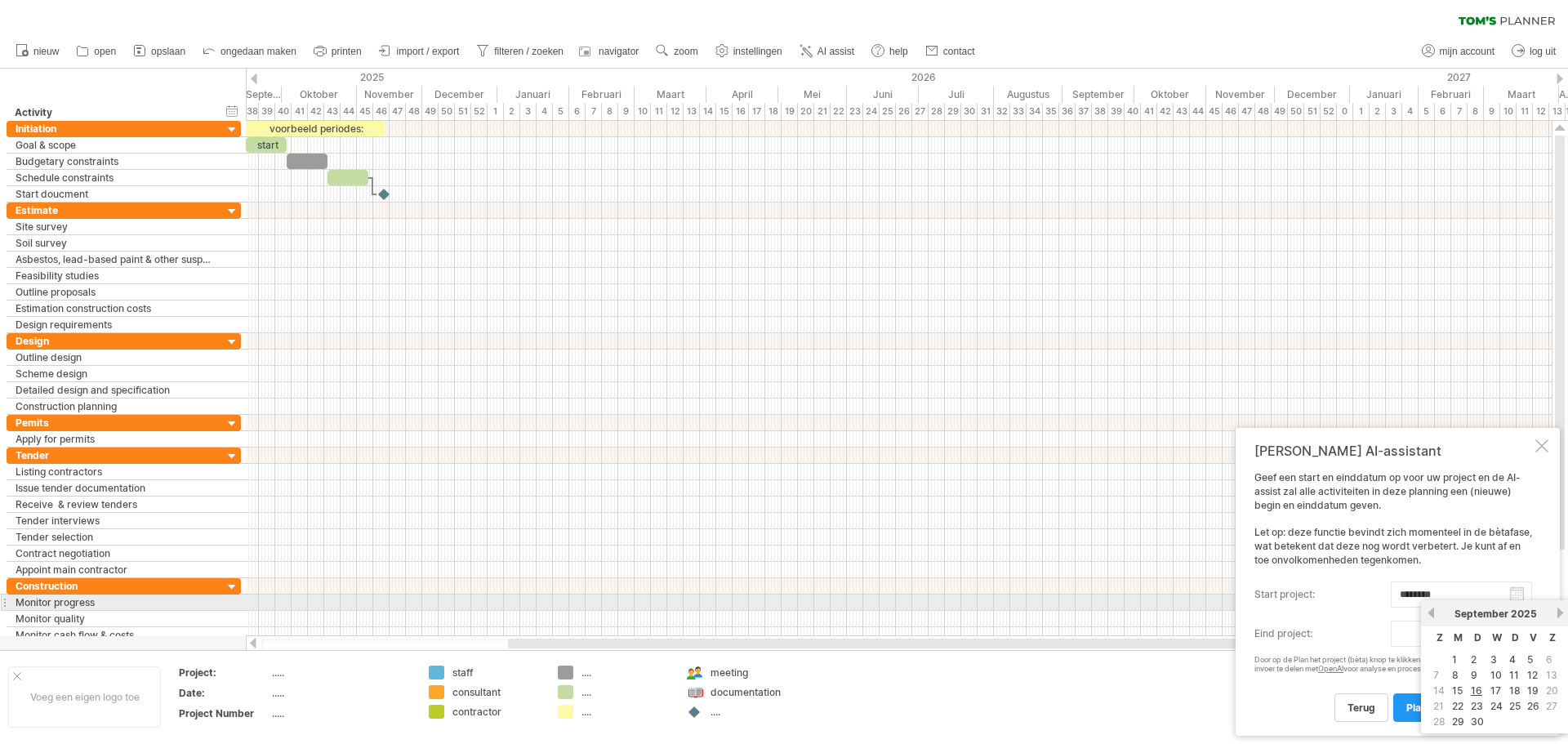
click at [1555, 610] on link "volgende" at bounding box center [1559, 612] width 13 height 13
click at [1555, 610] on link "volgende" at bounding box center [1558, 612] width 13 height 13
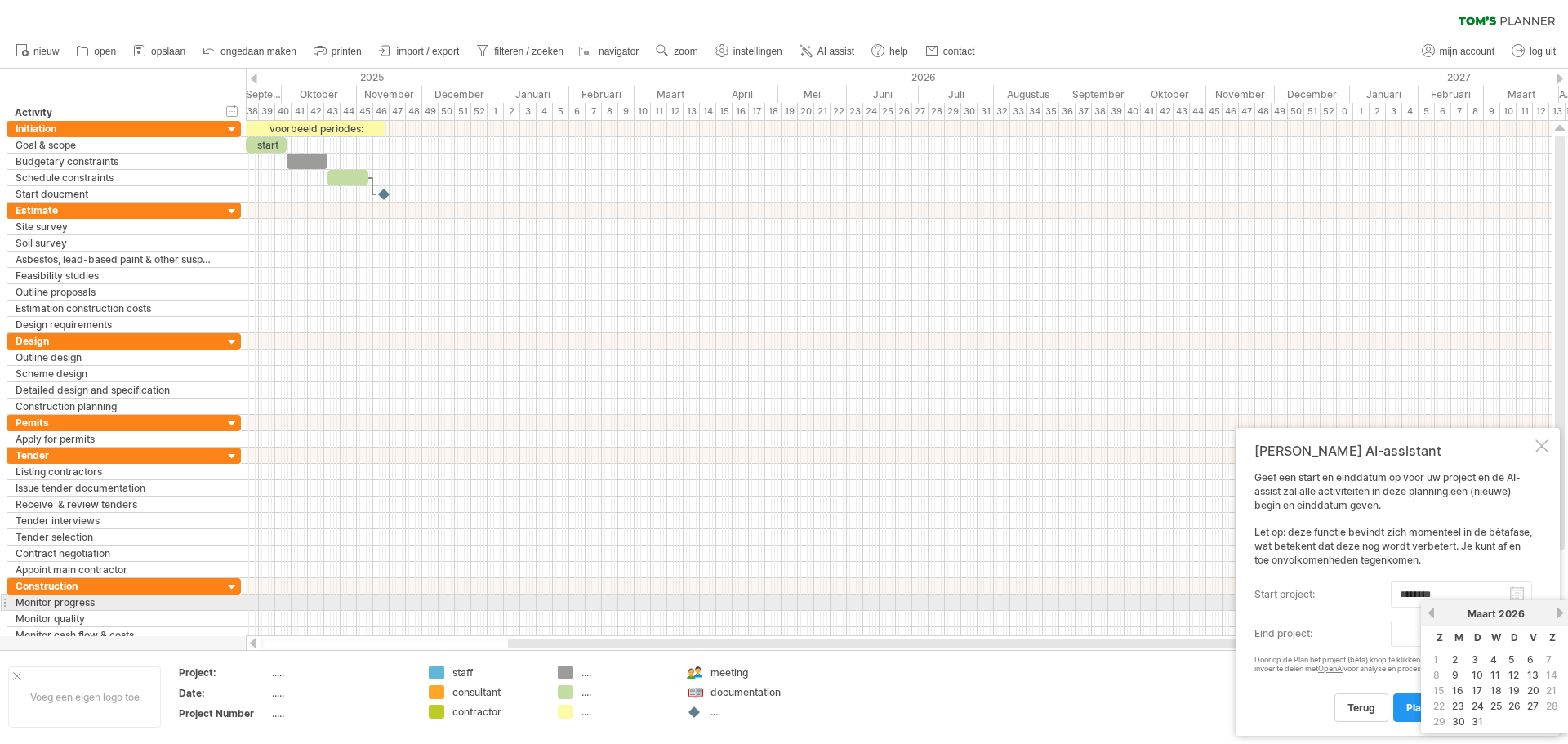
click at [1555, 610] on link "volgende" at bounding box center [1559, 612] width 13 height 13
click at [1430, 608] on link "vorige" at bounding box center [1431, 612] width 13 height 13
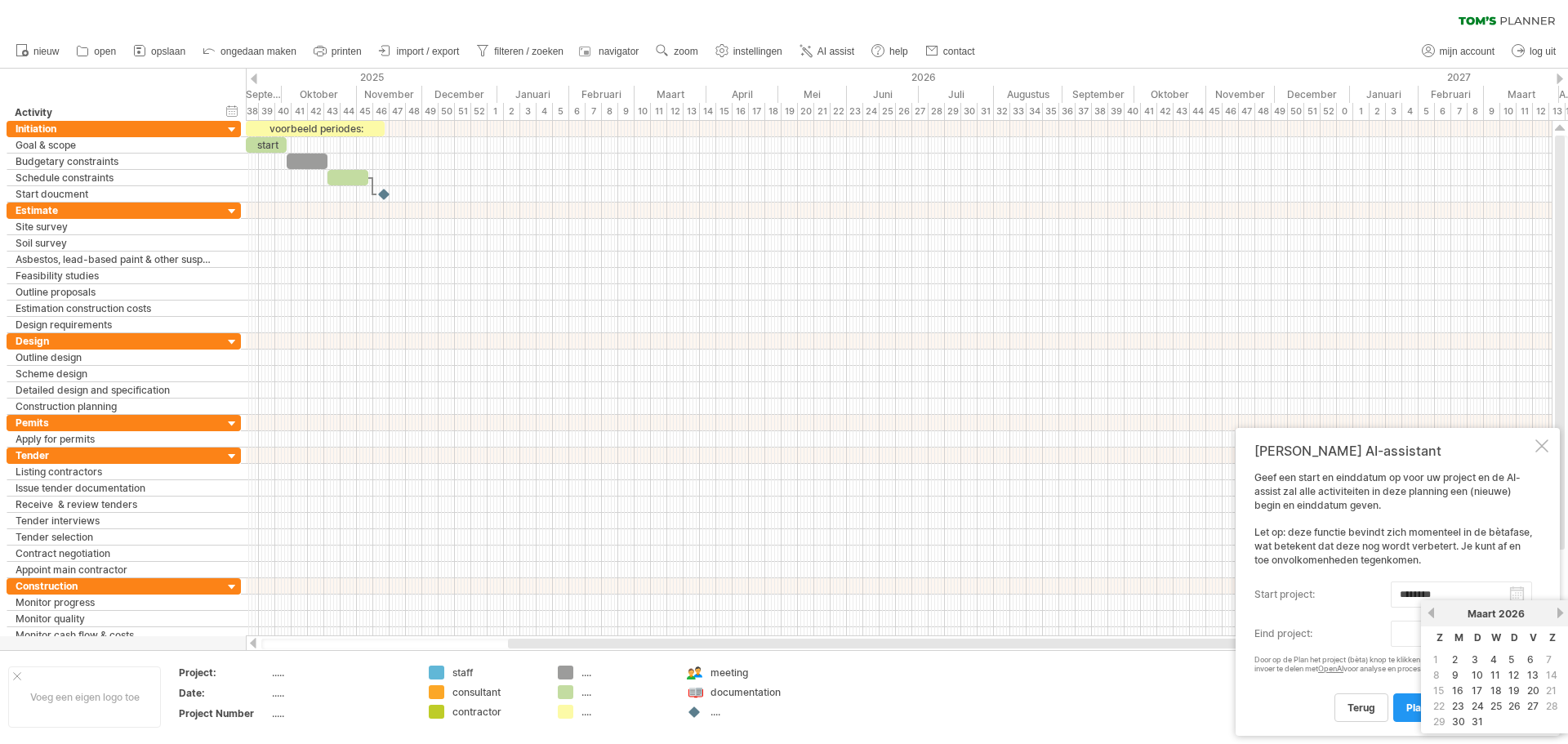
click at [1535, 656] on td "6" at bounding box center [1533, 659] width 17 height 14
type input "********"
click at [1453, 704] on span "Plan het project (bèta)" at bounding box center [1459, 707] width 107 height 13
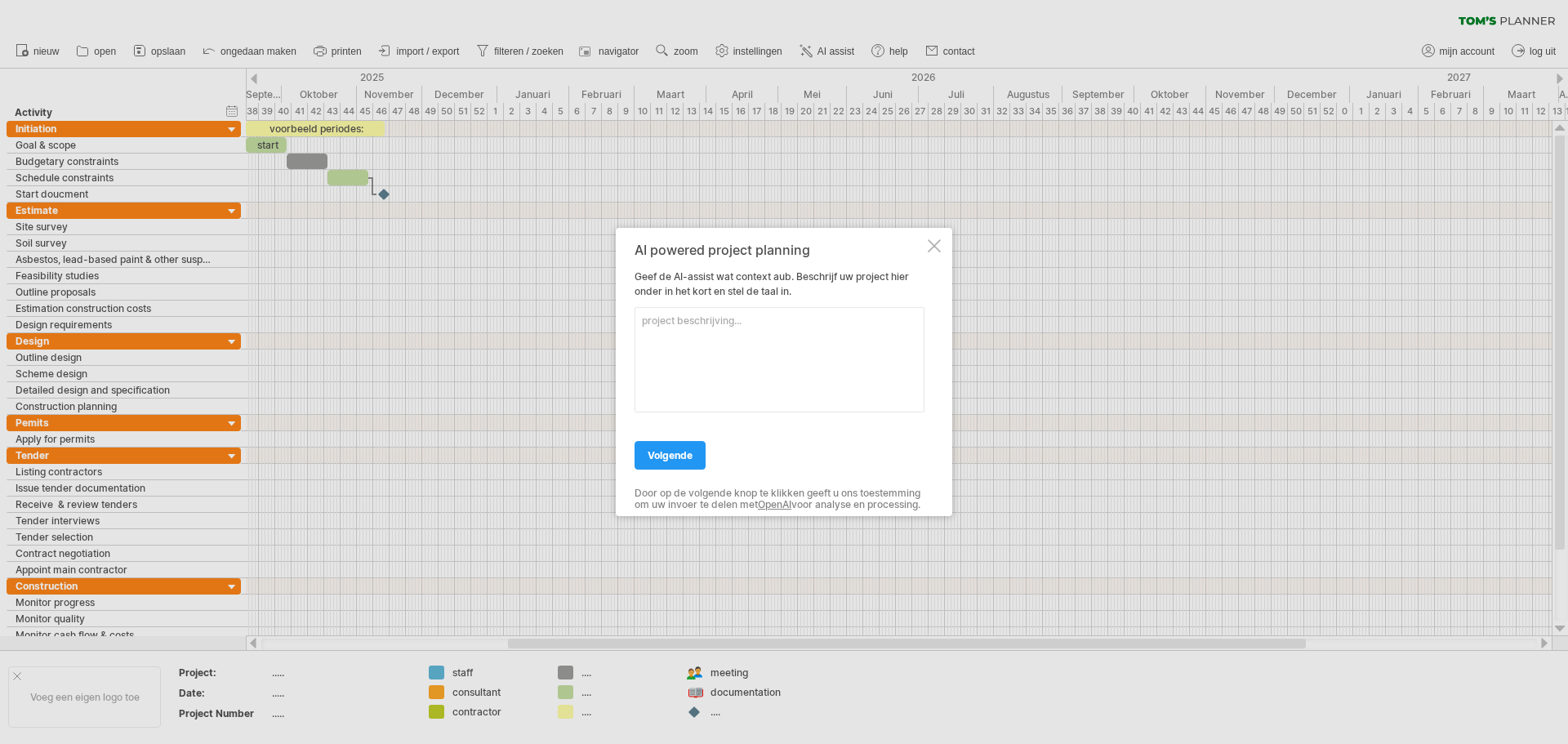
click at [725, 322] on textarea at bounding box center [780, 359] width 290 height 105
click at [925, 240] on div "AI powered project planning Geef de AI-assist wat context aub. Beschrijf uw pro…" at bounding box center [784, 372] width 337 height 289
click at [934, 239] on div at bounding box center [934, 246] width 14 height 14
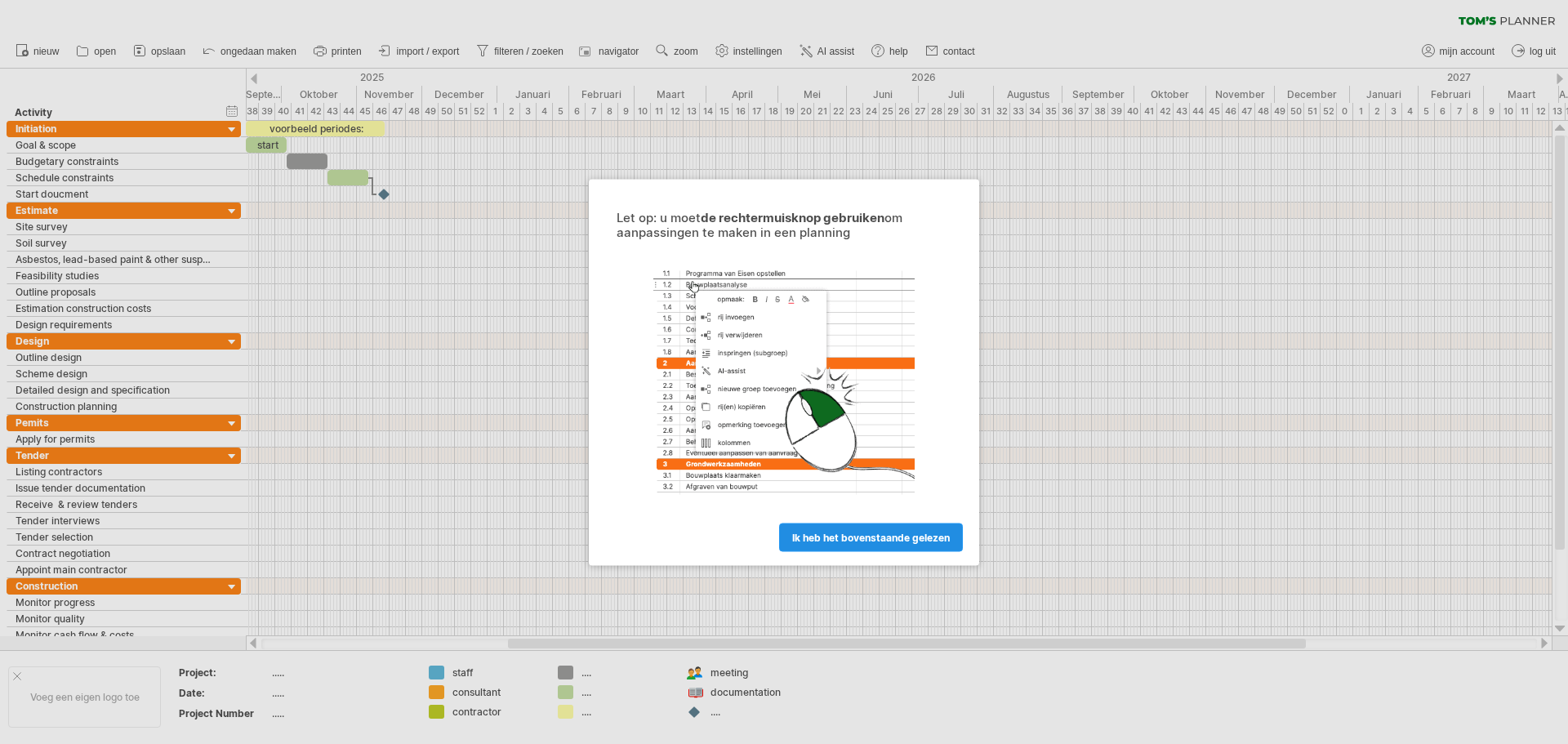
click at [838, 530] on link "ik heb het bovenstaande gelezen" at bounding box center [871, 537] width 184 height 29
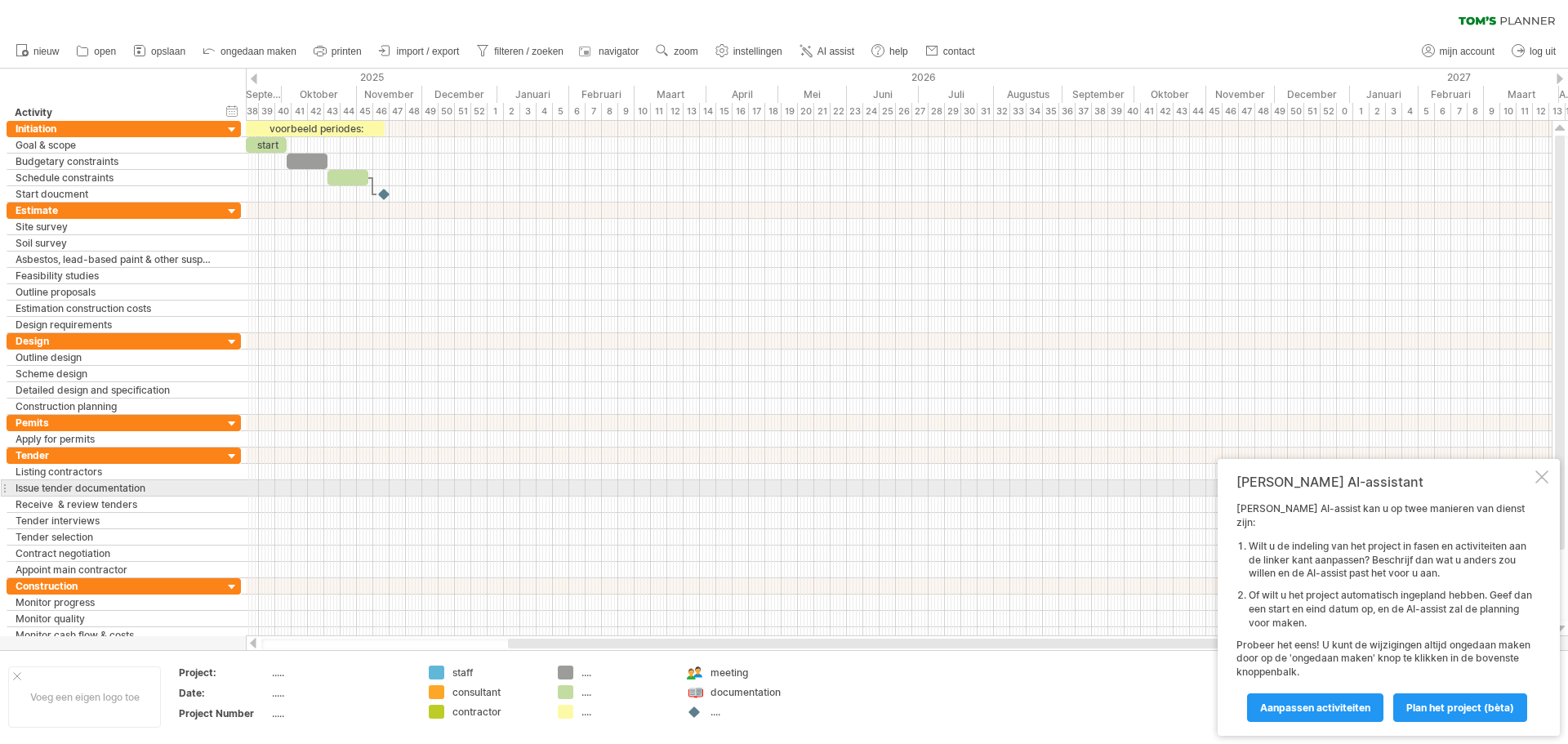
click at [1535, 484] on div at bounding box center [1542, 477] width 14 height 14
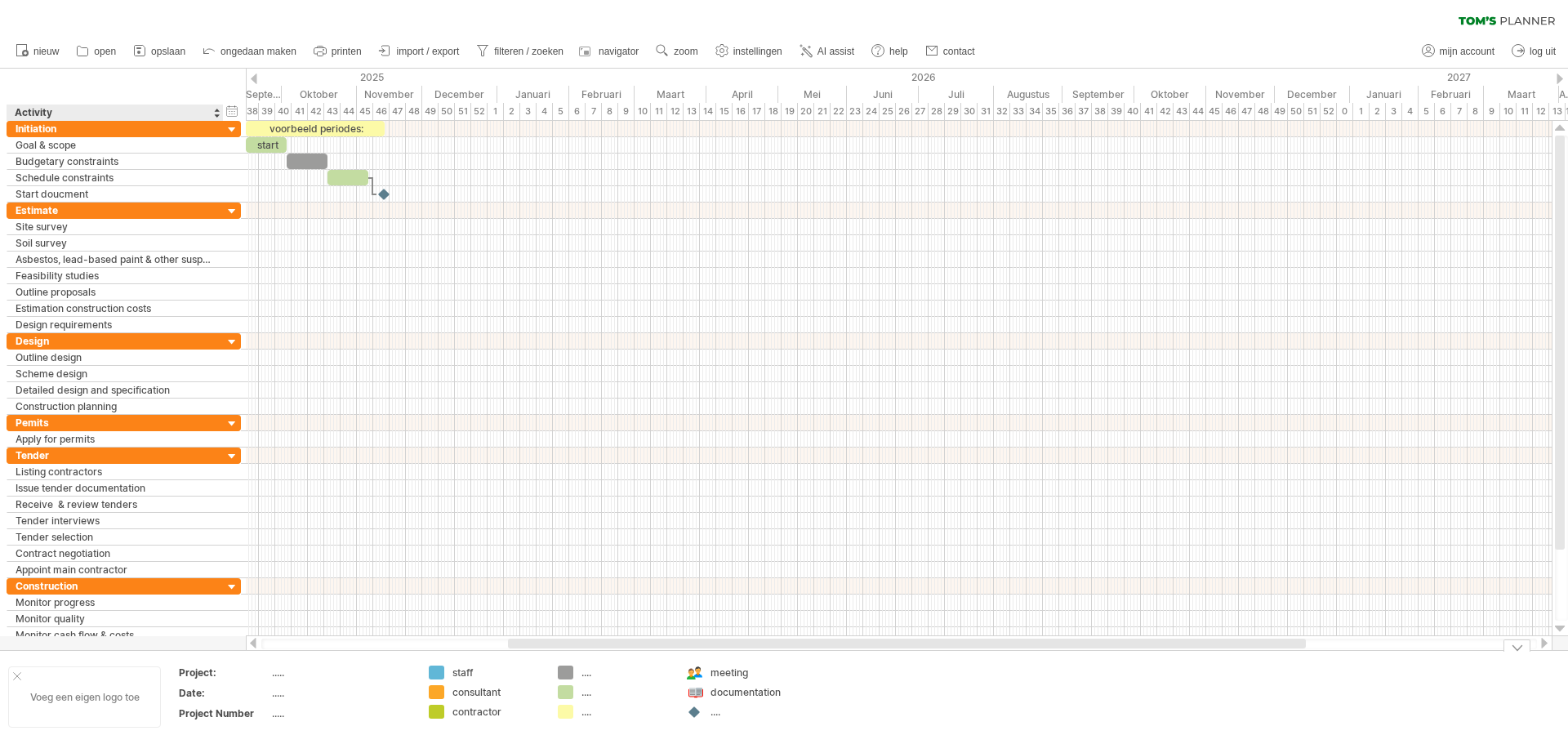
click at [49, 694] on div "Voeg een eigen logo toe" at bounding box center [84, 697] width 153 height 61
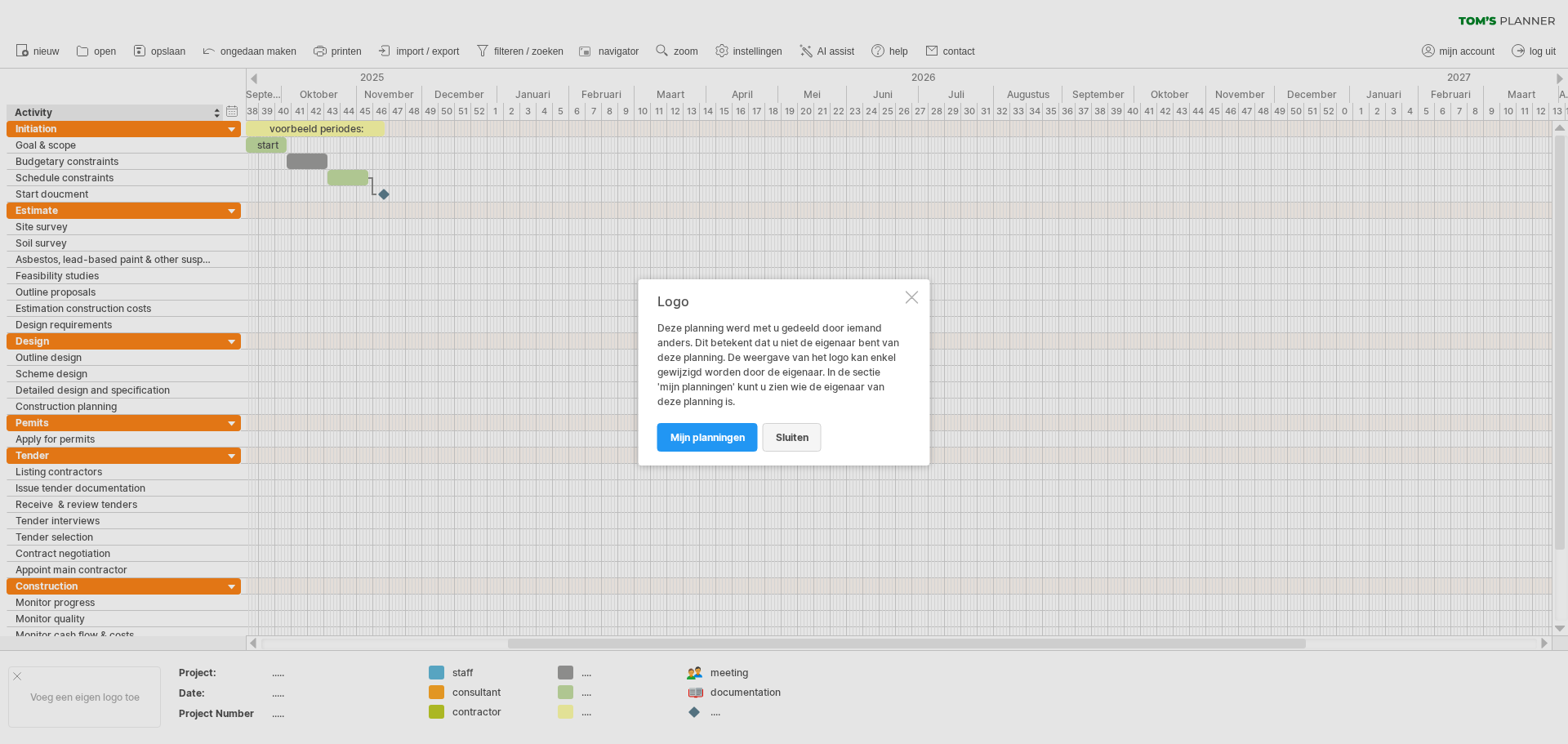
click at [788, 442] on span "sluiten" at bounding box center [792, 437] width 33 height 13
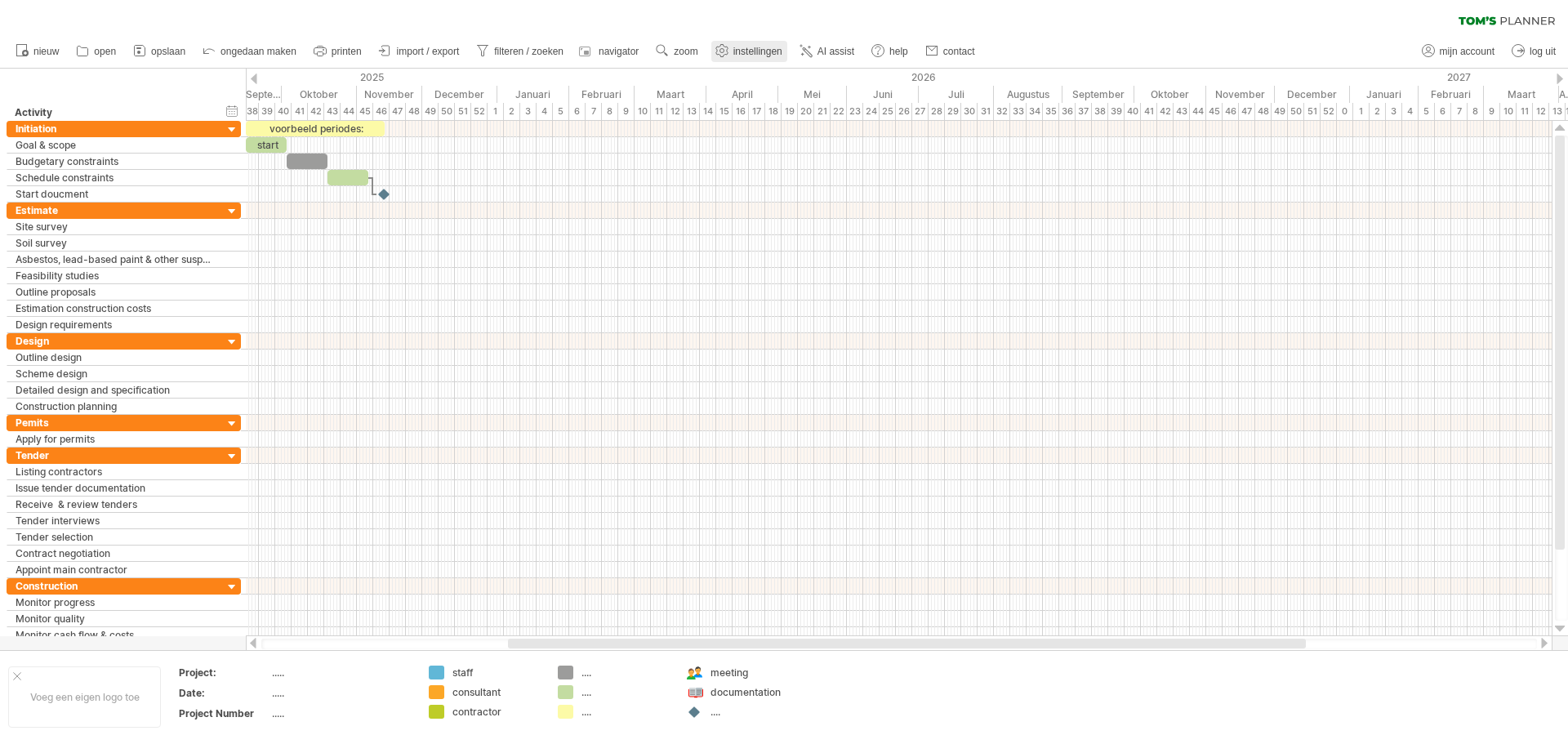
click at [736, 55] on span "instellingen" at bounding box center [757, 51] width 49 height 12
select select "*"
select select "**"
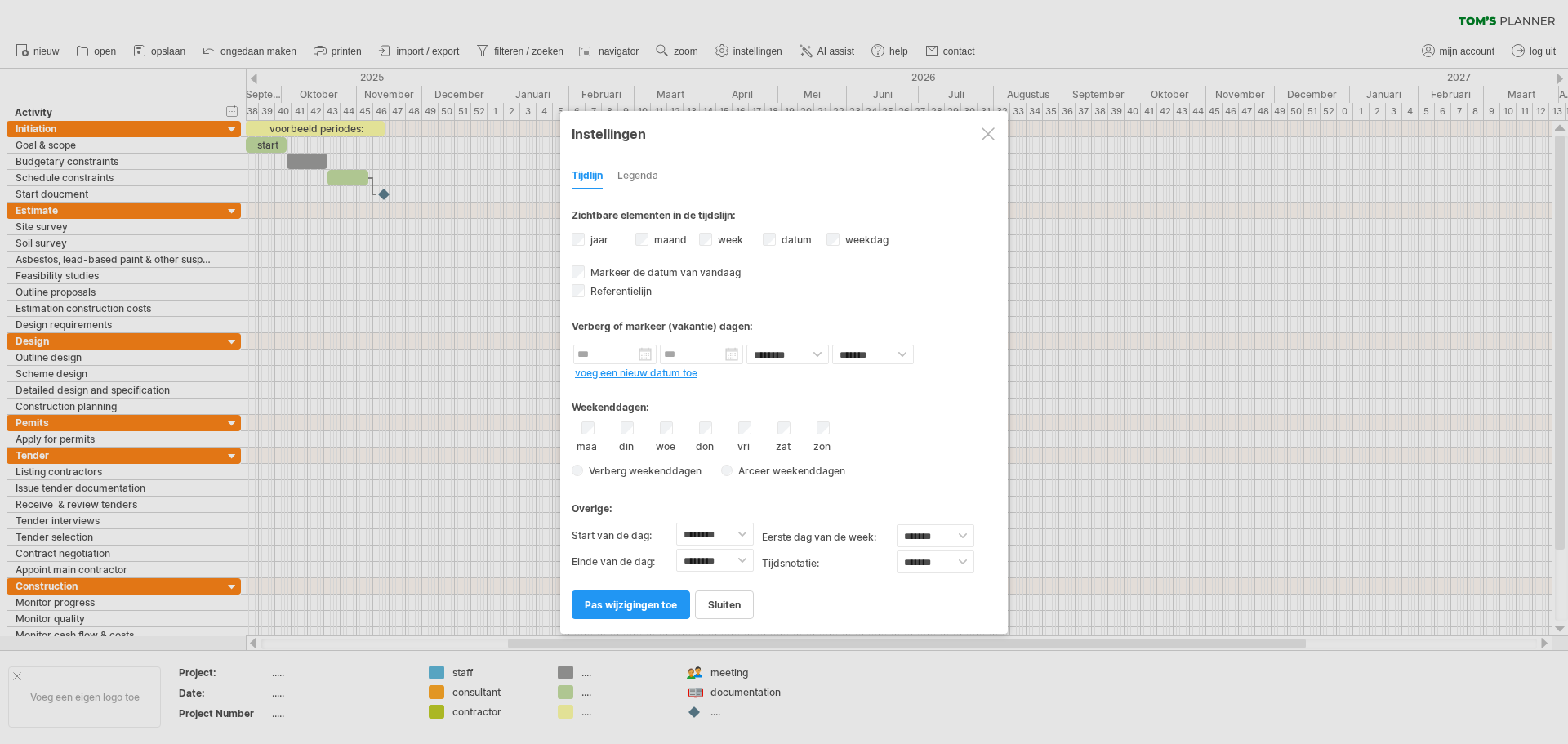
click at [982, 134] on div at bounding box center [989, 134] width 14 height 14
